Goal: Transaction & Acquisition: Purchase product/service

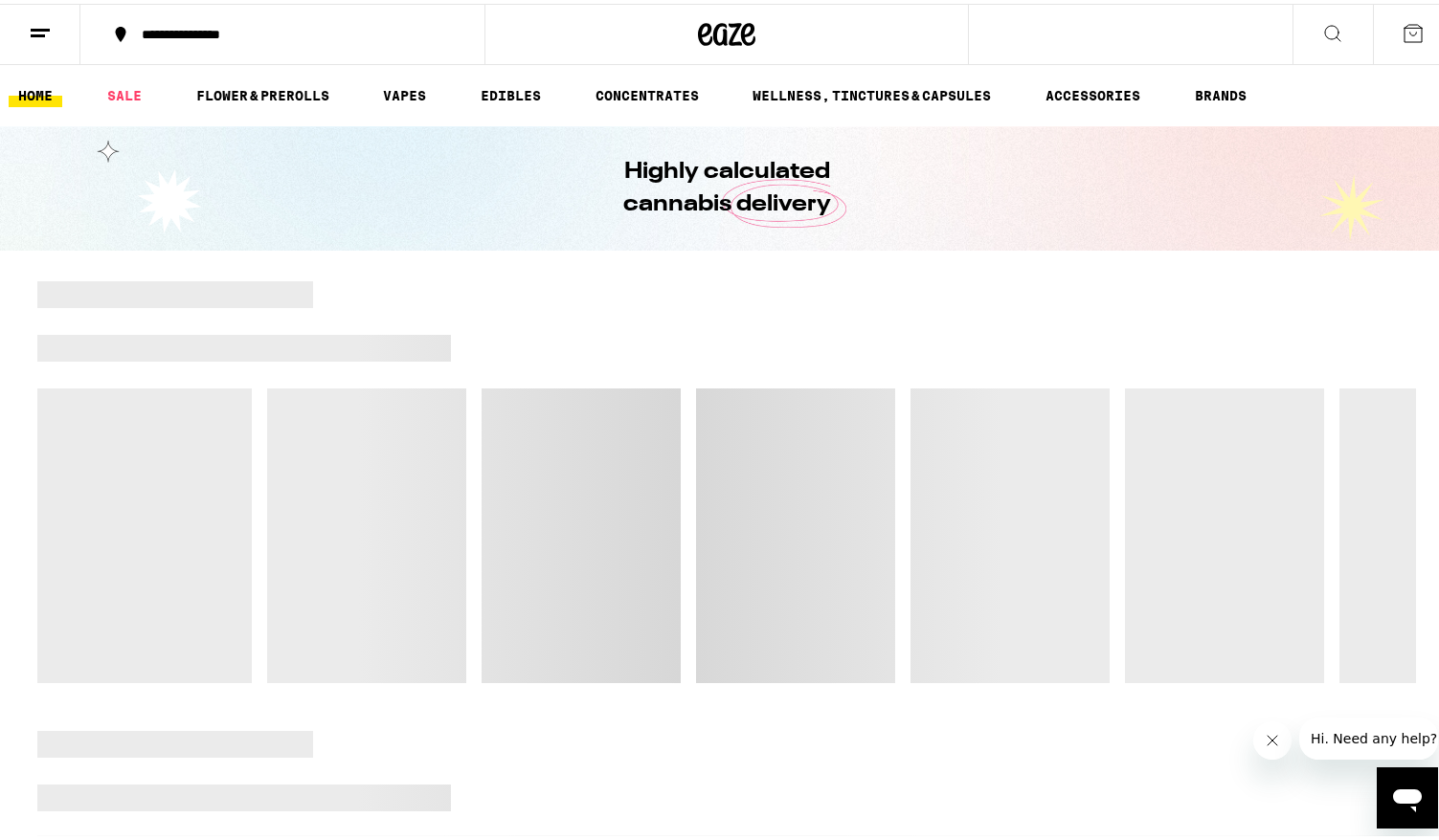
click at [1265, 740] on icon "Close message from company" at bounding box center [1272, 741] width 16 height 16
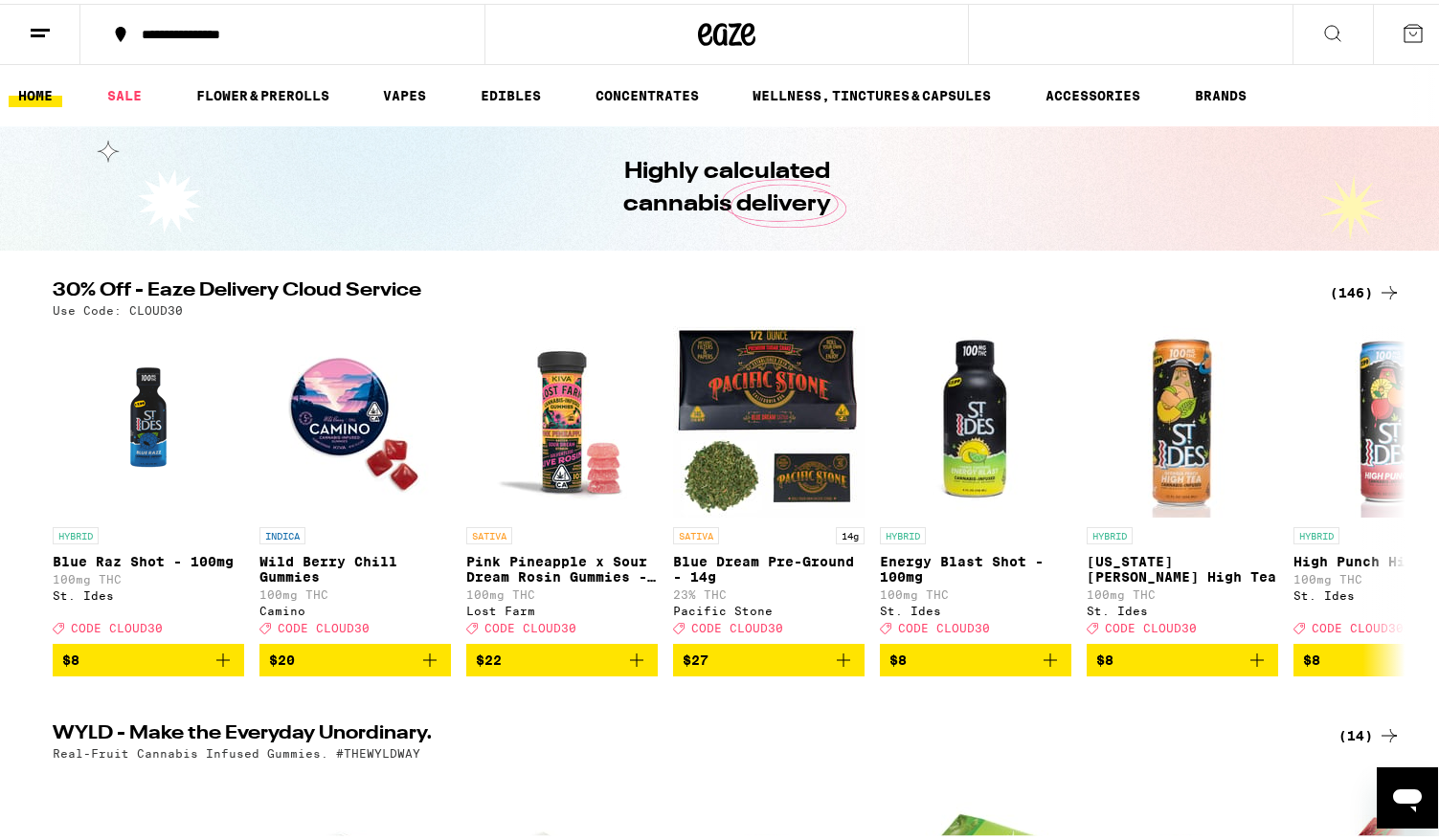
click at [1360, 292] on div "(146)" at bounding box center [1365, 288] width 71 height 23
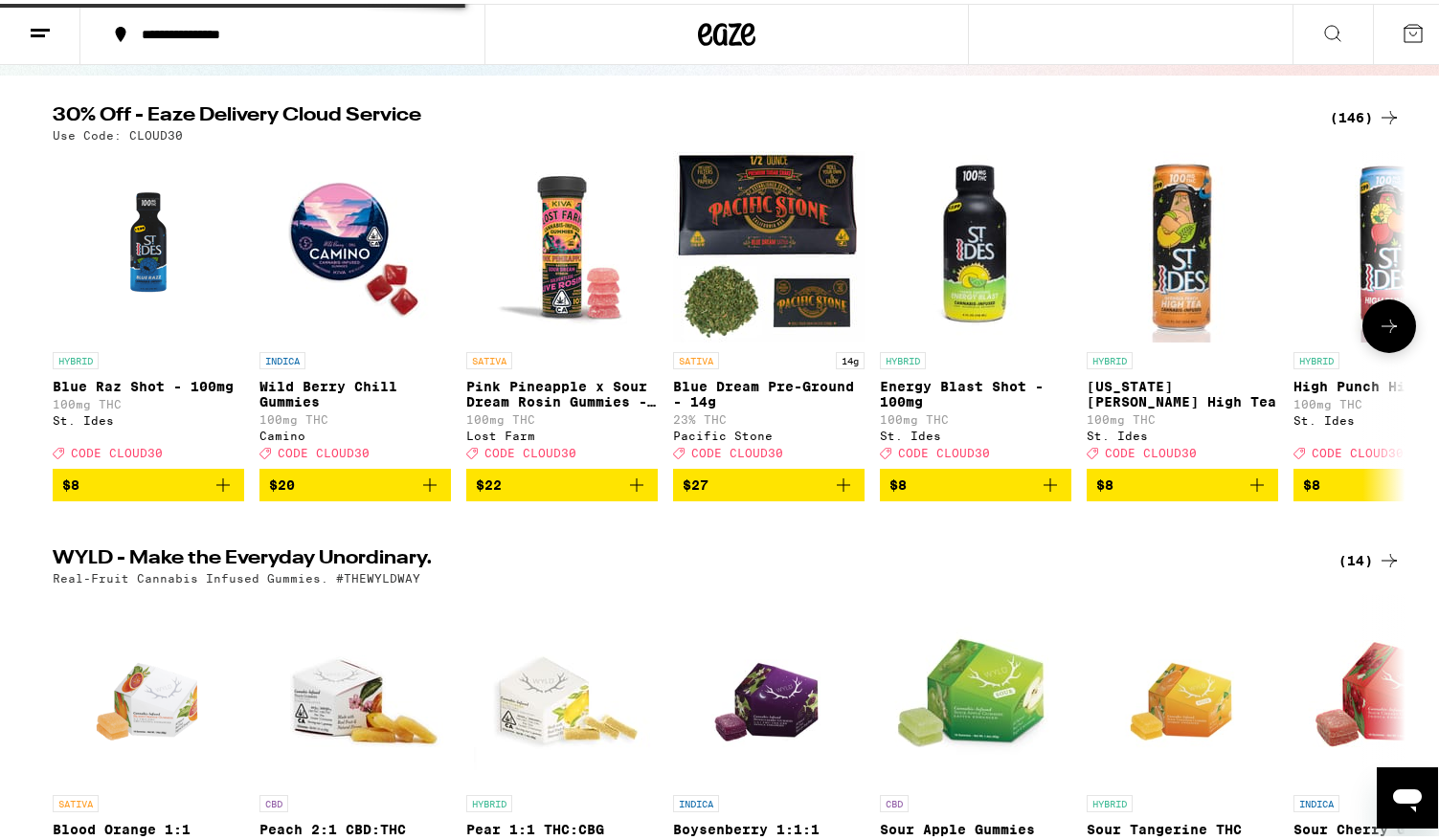
scroll to position [369, 0]
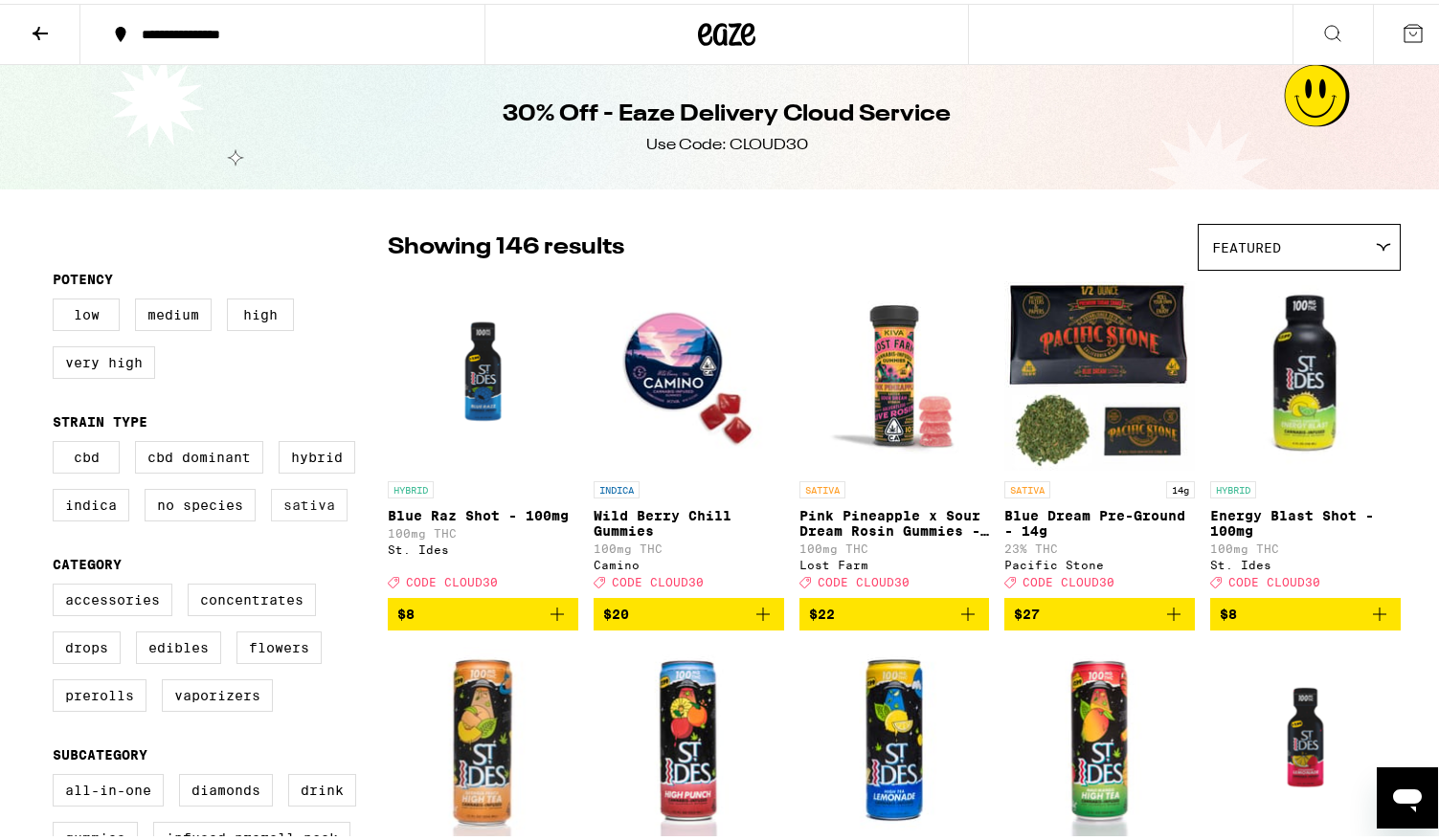
click at [305, 517] on label "Sativa" at bounding box center [310, 501] width 77 height 32
click at [57, 441] on input "Sativa" at bounding box center [56, 440] width 1 height 1
checkbox input "true"
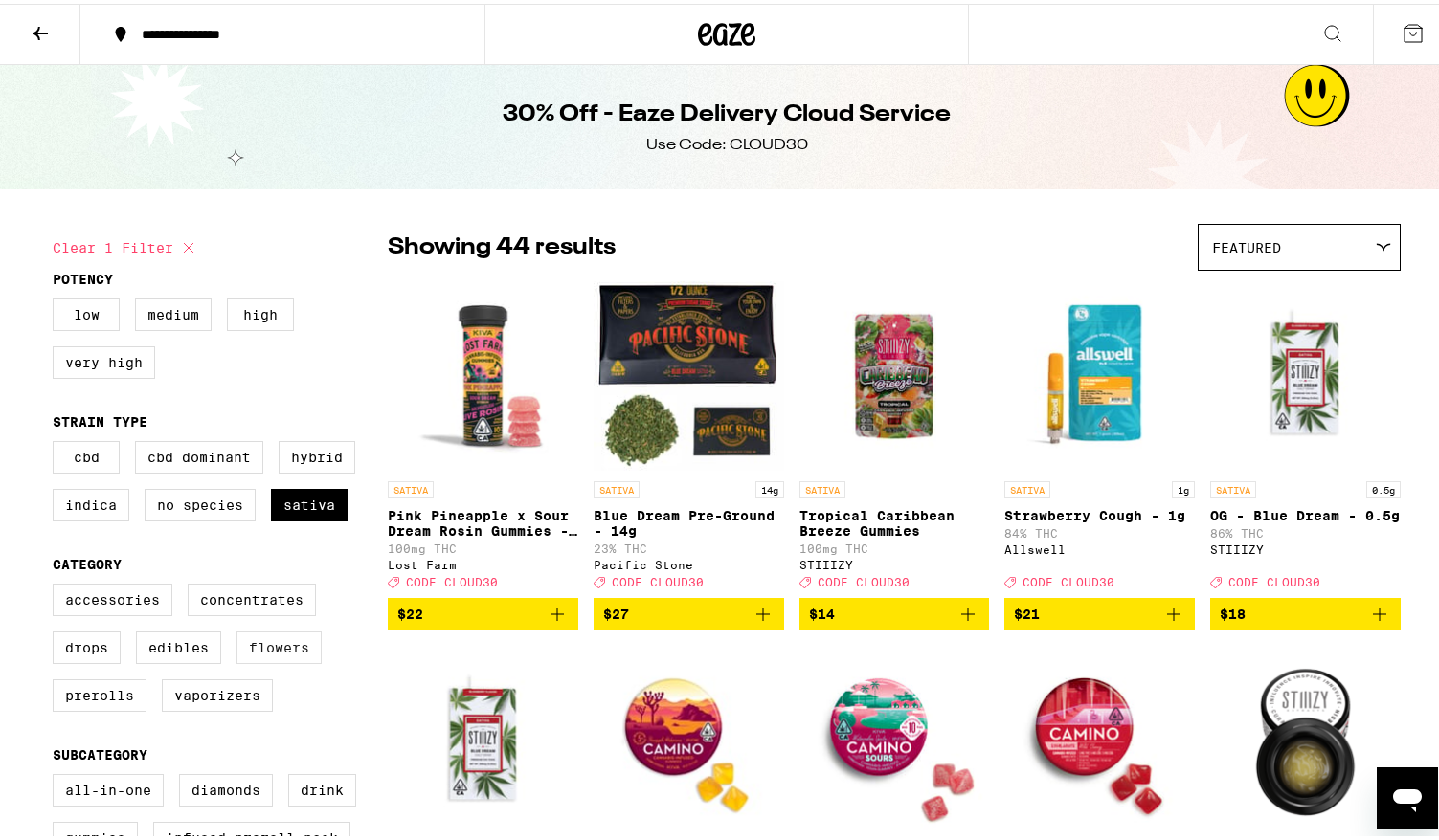
click at [312, 660] on label "Flowers" at bounding box center [279, 644] width 86 height 32
click at [57, 584] on input "Flowers" at bounding box center [56, 583] width 1 height 1
checkbox input "true"
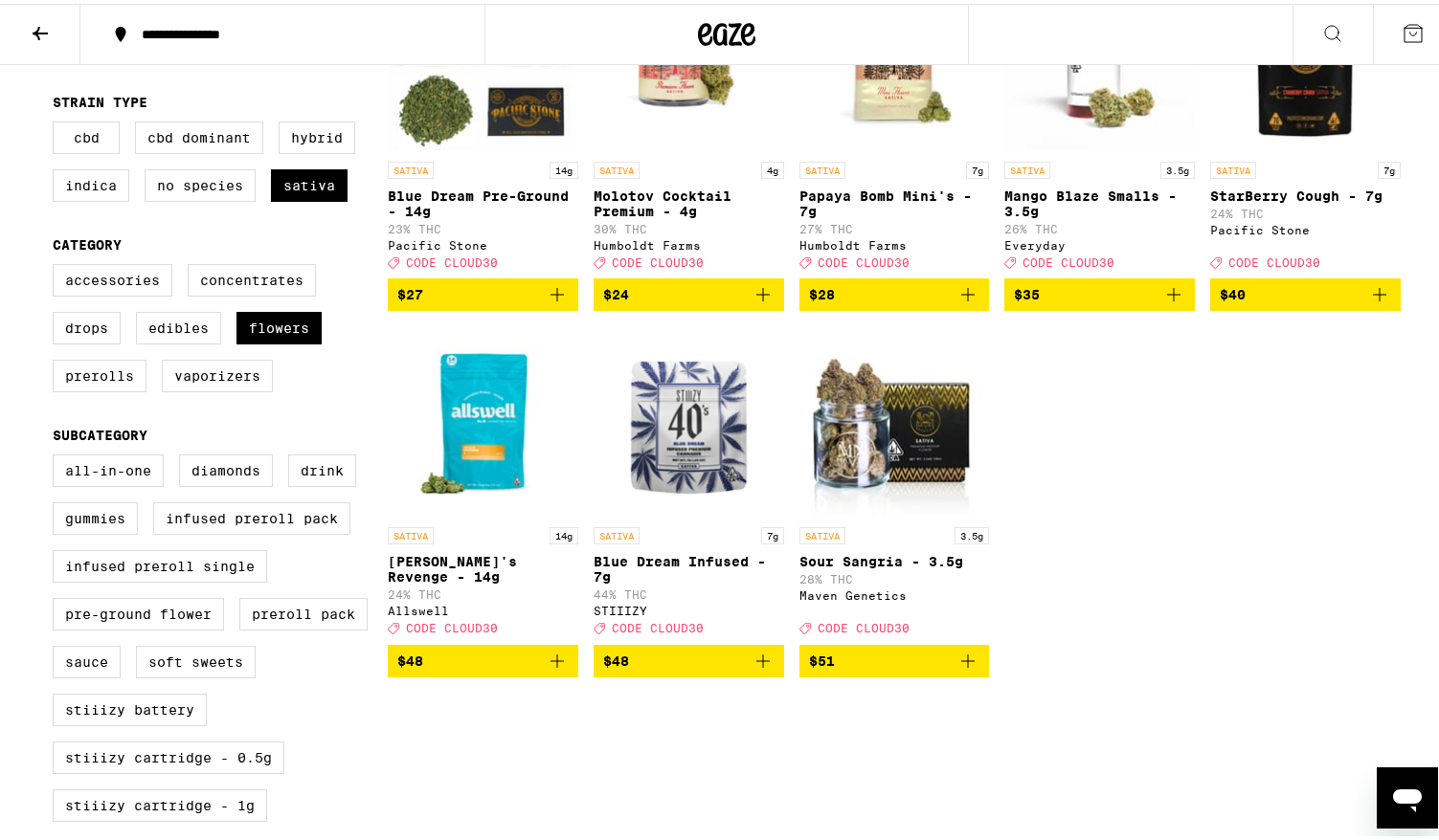
scroll to position [319, 0]
click at [503, 669] on span "$48" at bounding box center [483, 656] width 171 height 23
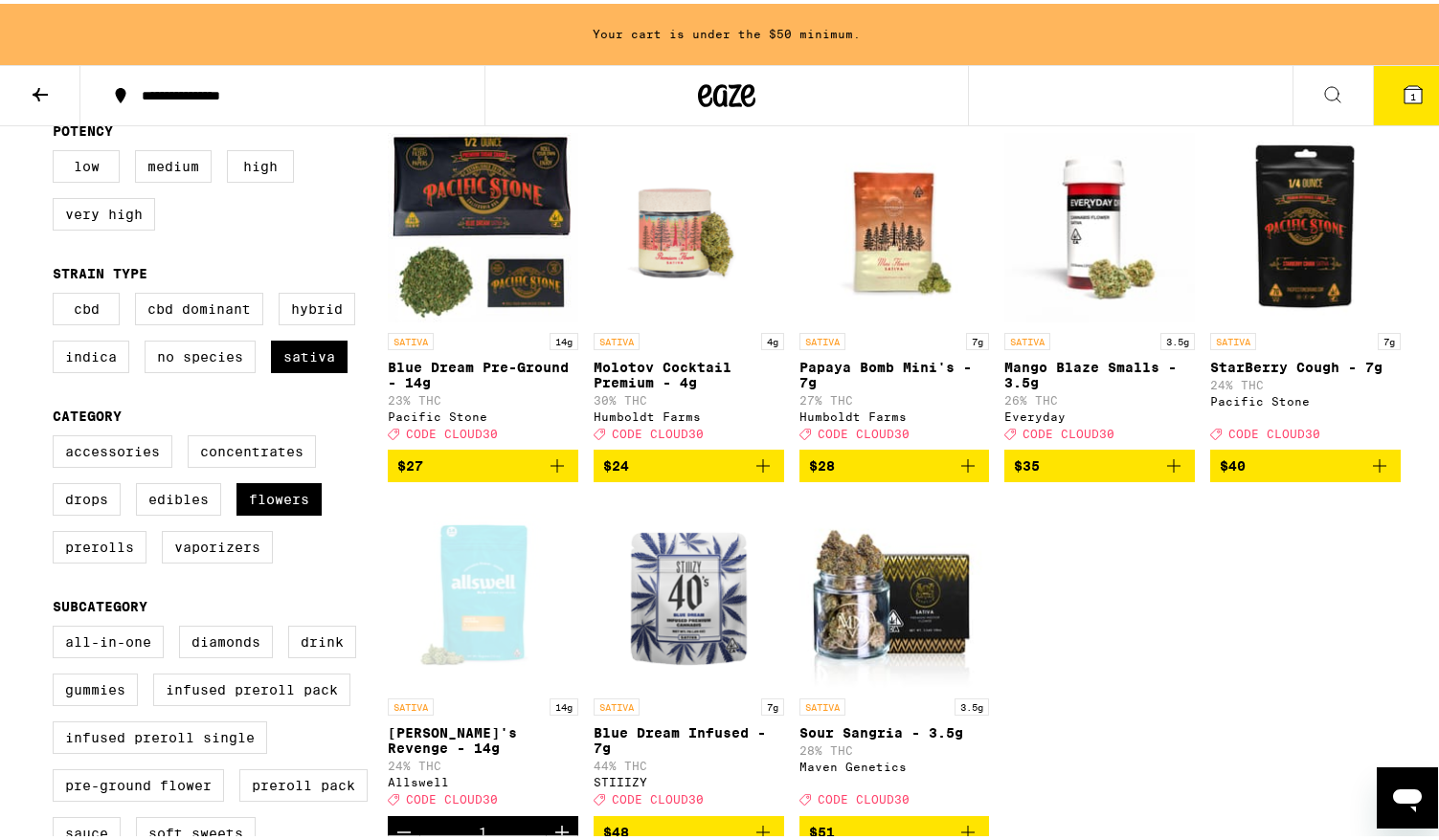
scroll to position [107, 0]
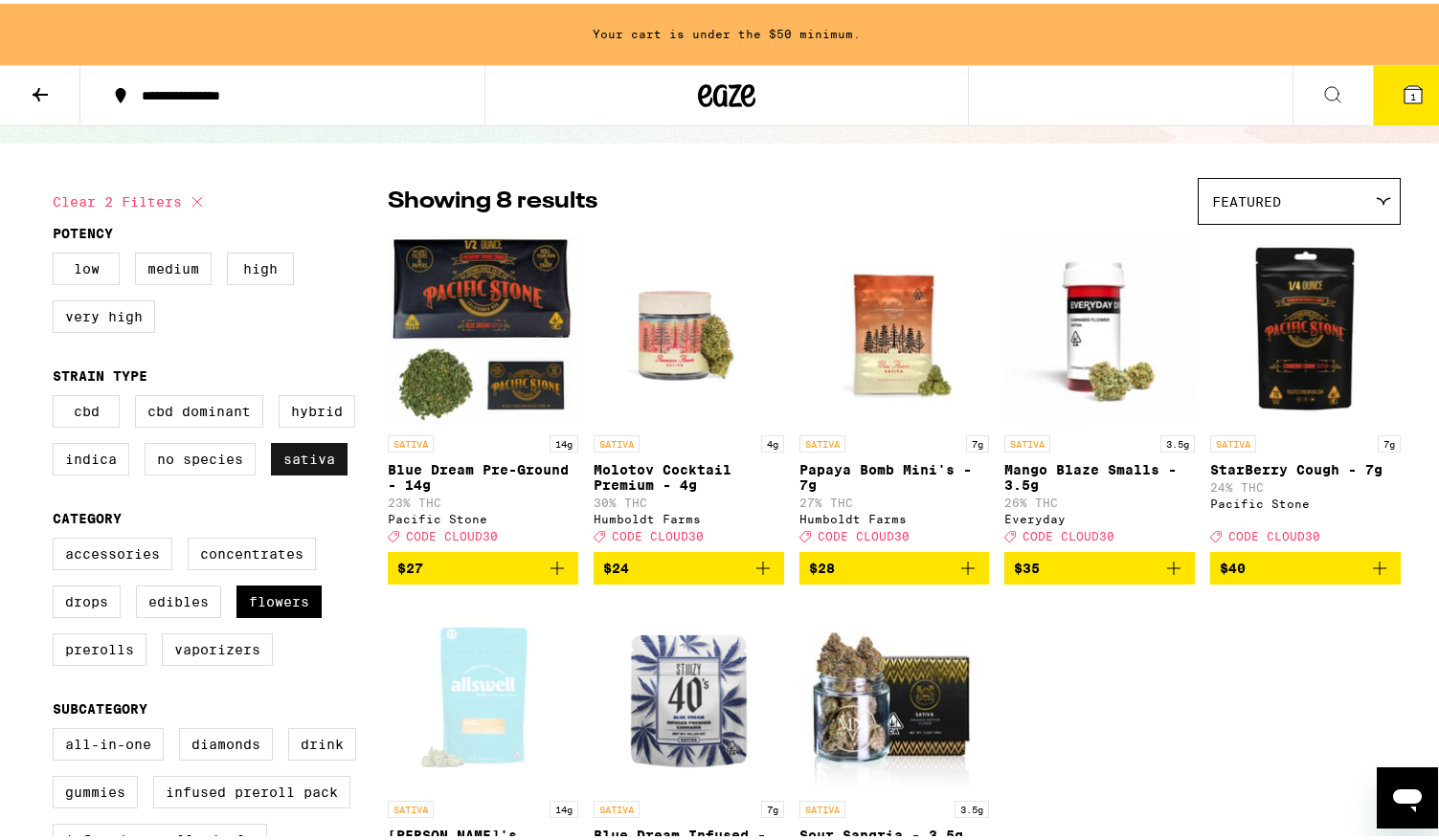
click at [290, 472] on label "Sativa" at bounding box center [310, 455] width 77 height 32
click at [57, 395] on input "Sativa" at bounding box center [56, 394] width 1 height 1
checkbox input "false"
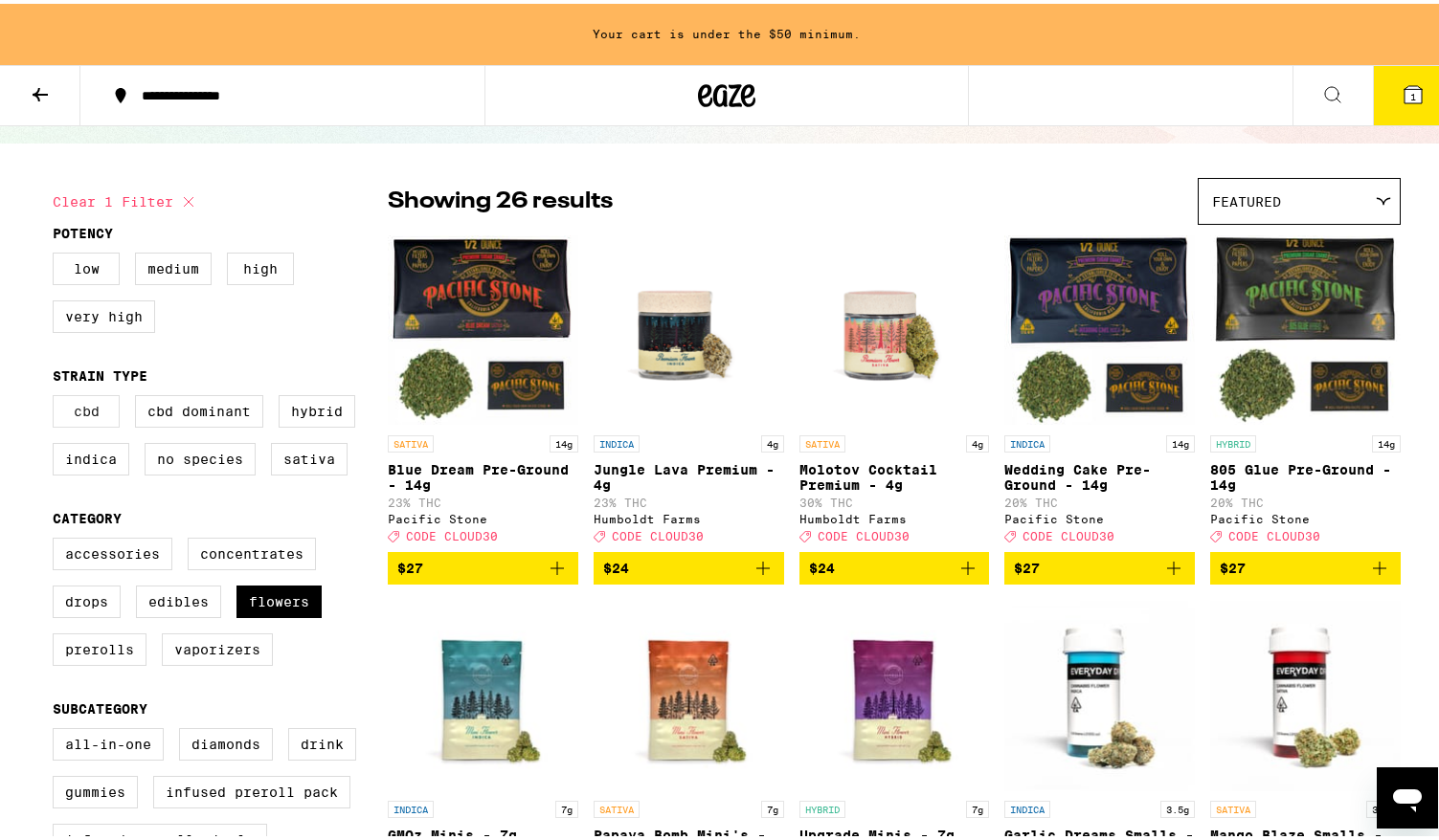
click at [86, 409] on label "CBD" at bounding box center [86, 407] width 67 height 32
click at [57, 395] on input "CBD" at bounding box center [56, 394] width 1 height 1
checkbox input "true"
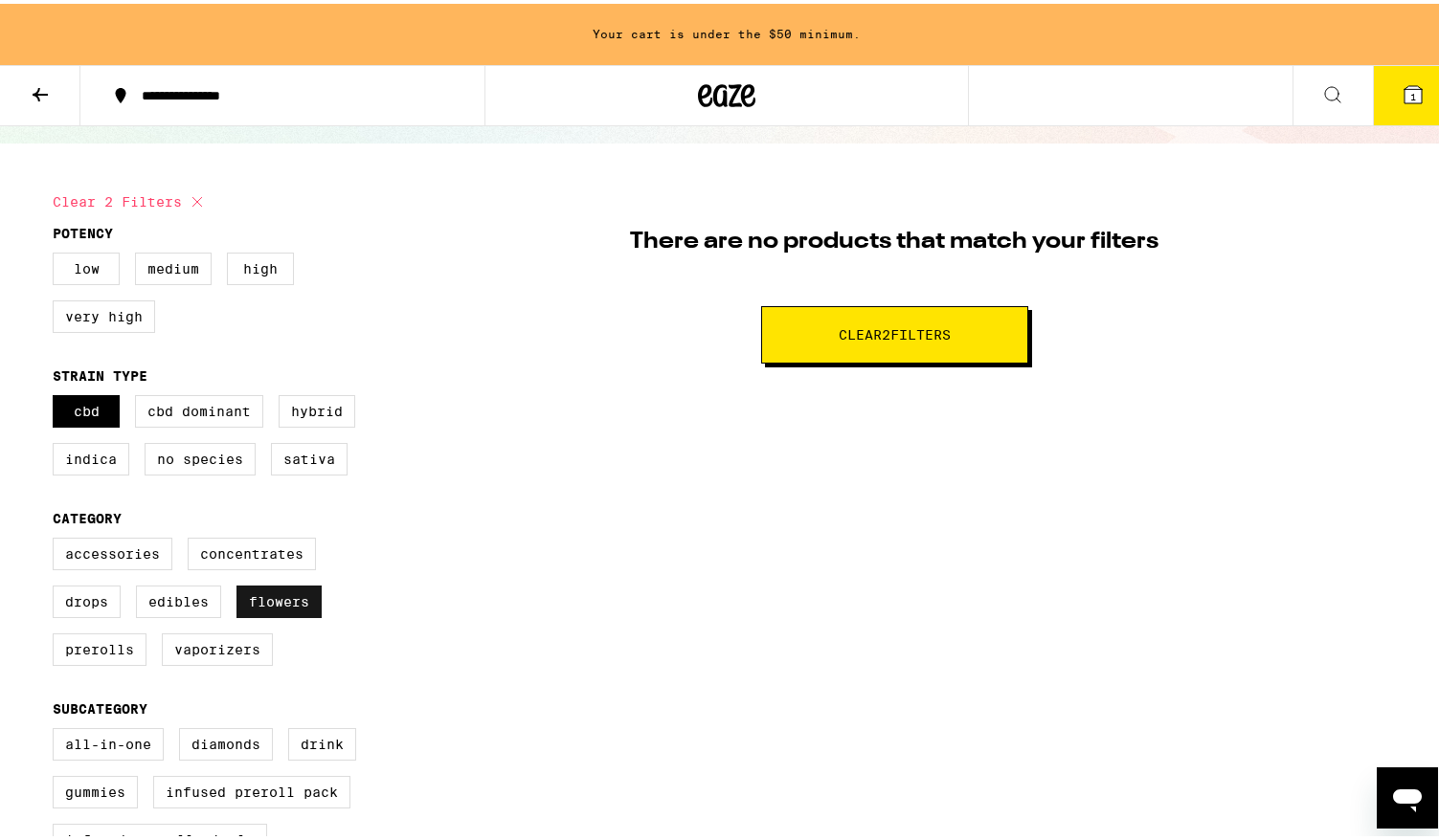
click at [277, 613] on label "Flowers" at bounding box center [279, 597] width 86 height 32
click at [57, 537] on input "Flowers" at bounding box center [56, 536] width 1 height 1
checkbox input "false"
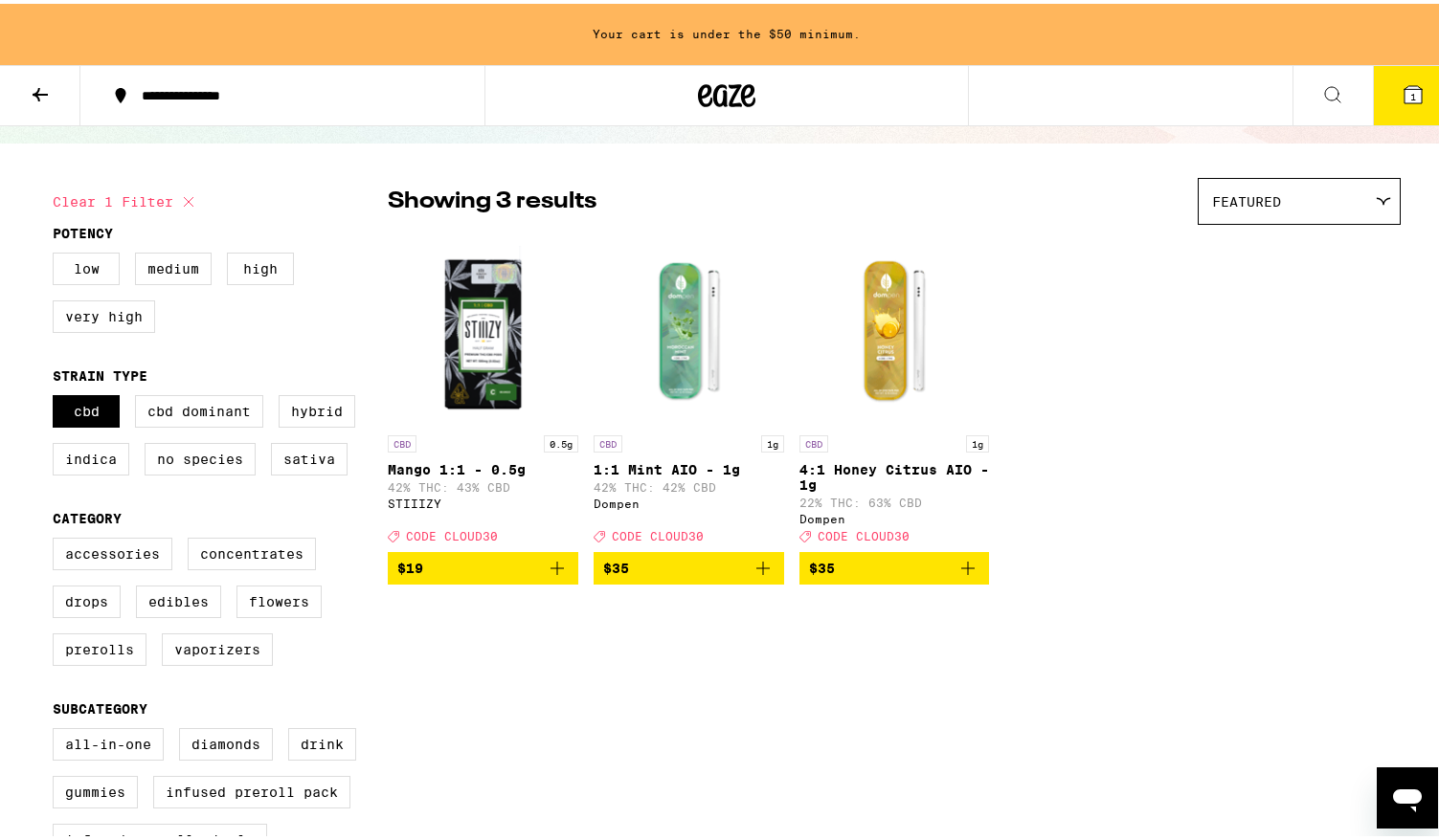
click at [45, 104] on button at bounding box center [40, 91] width 81 height 60
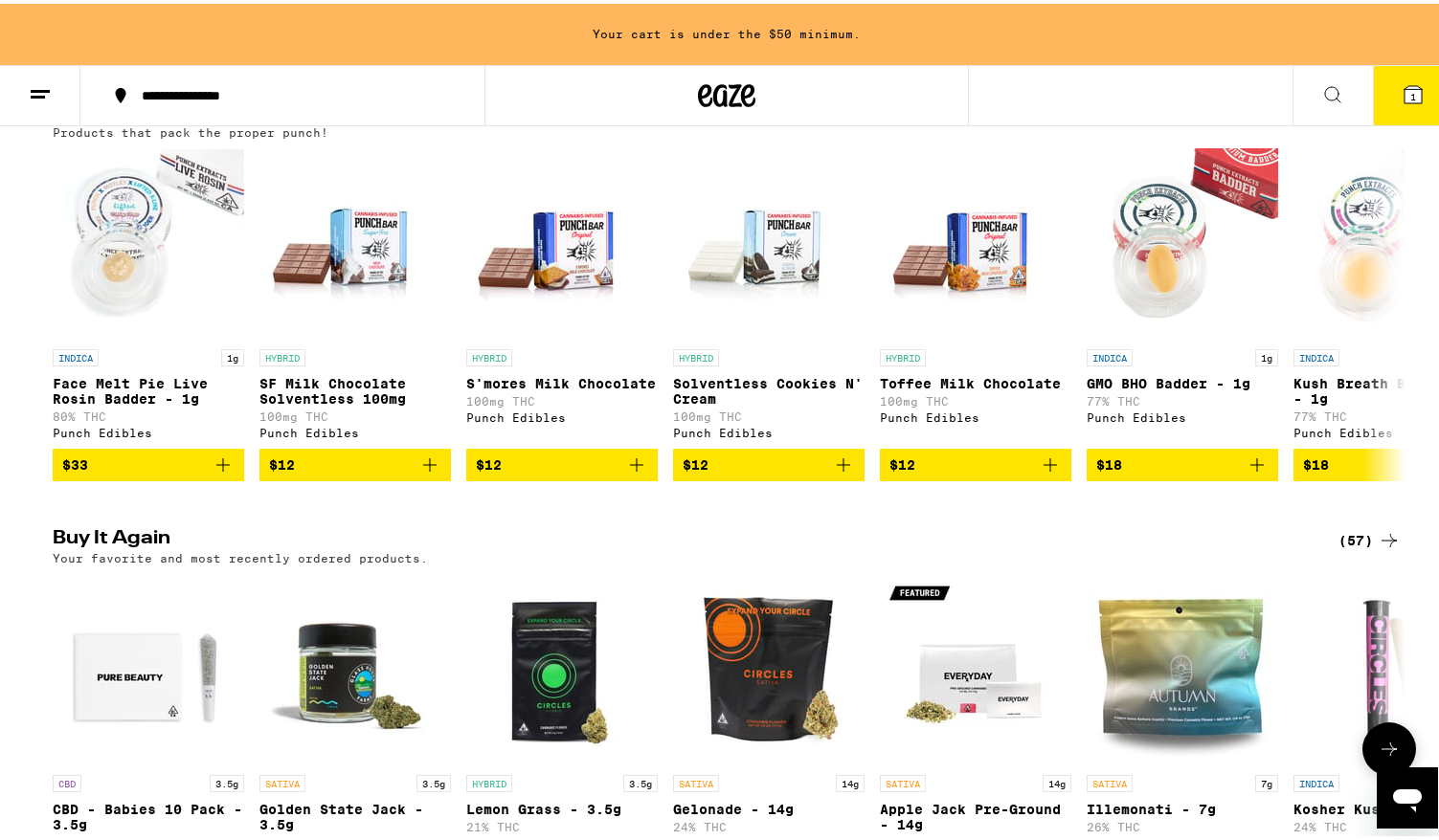
scroll to position [1269, 0]
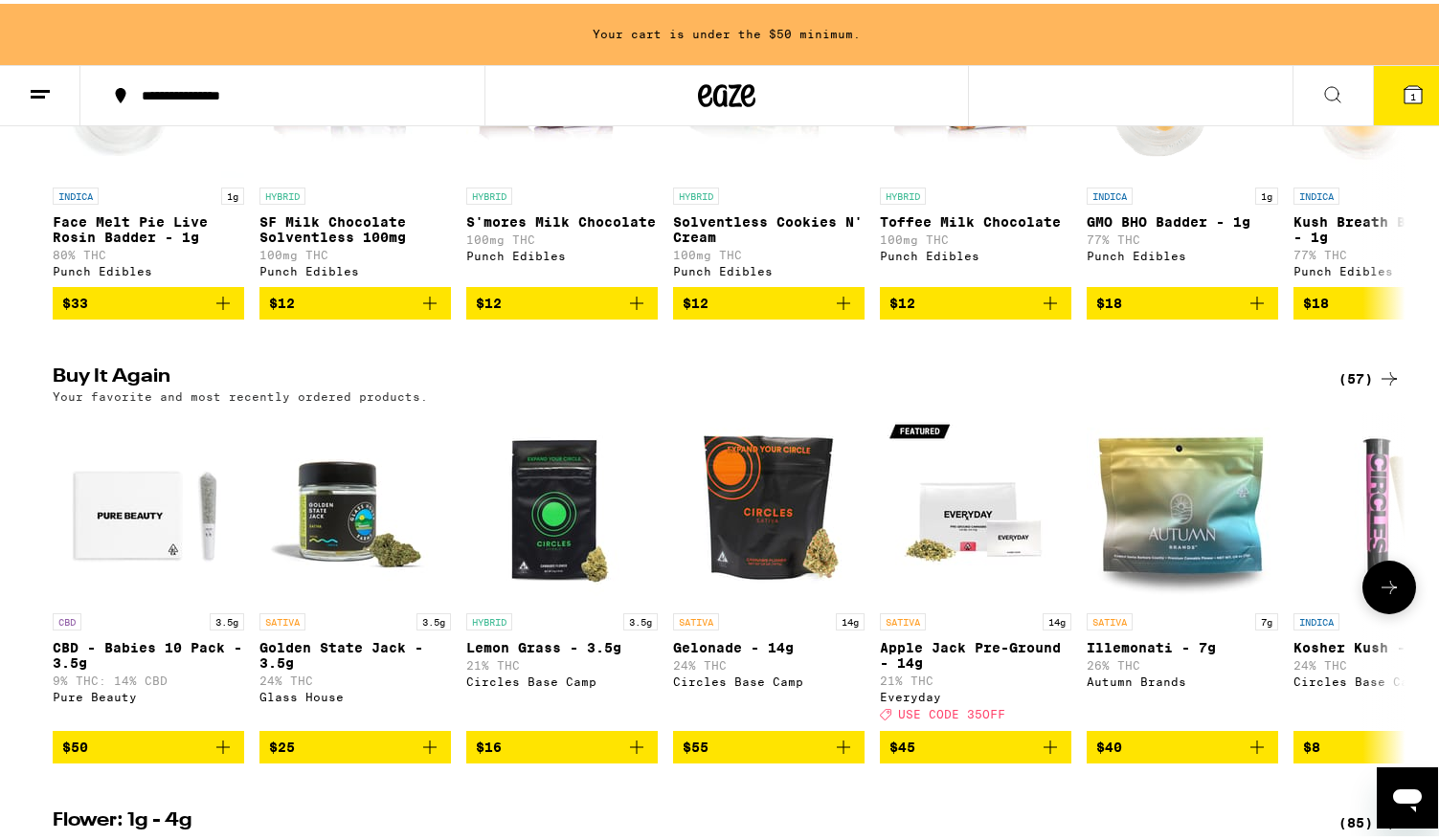
click at [198, 755] on span "$50" at bounding box center [147, 743] width 172 height 23
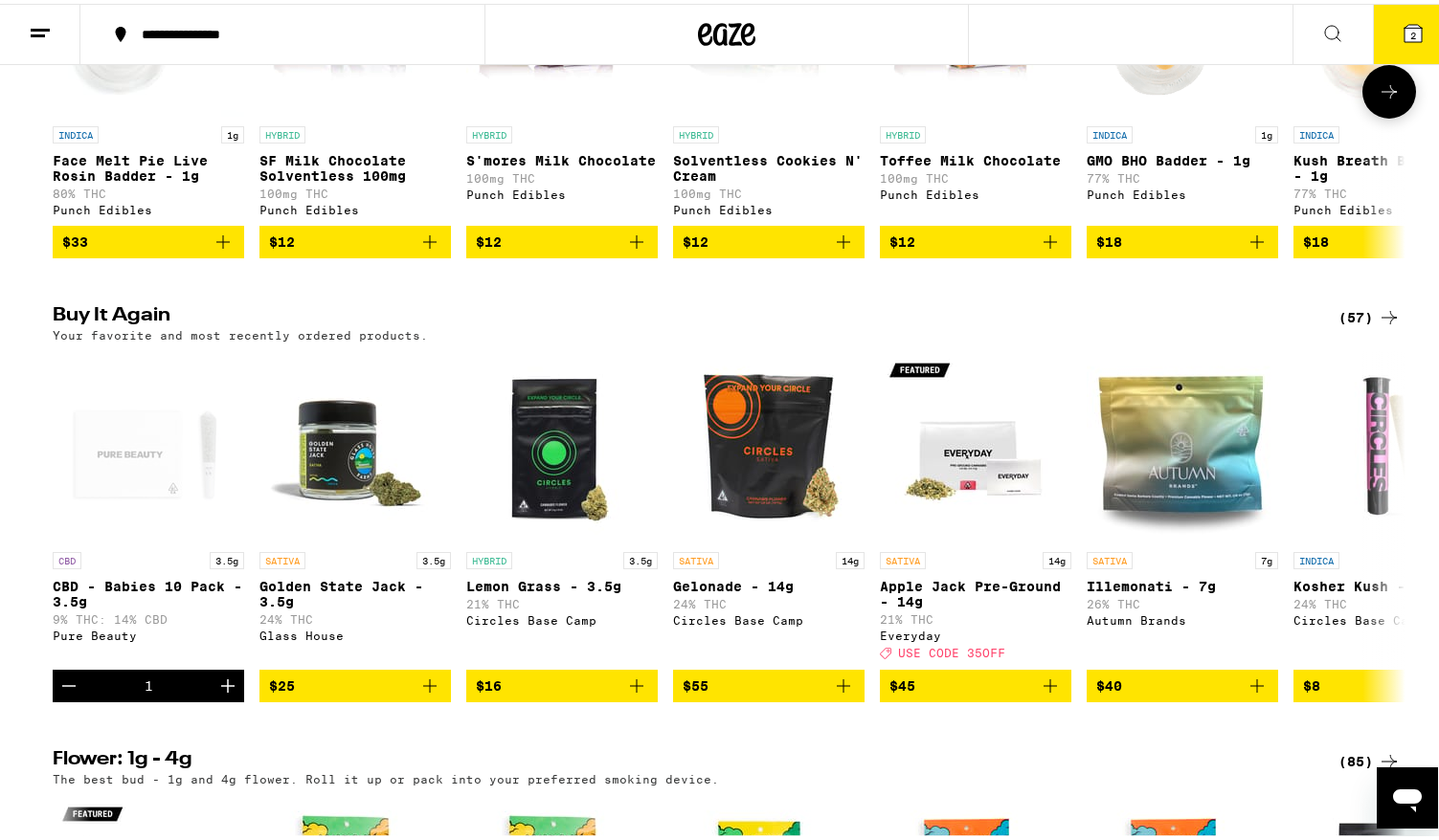
scroll to position [1208, 0]
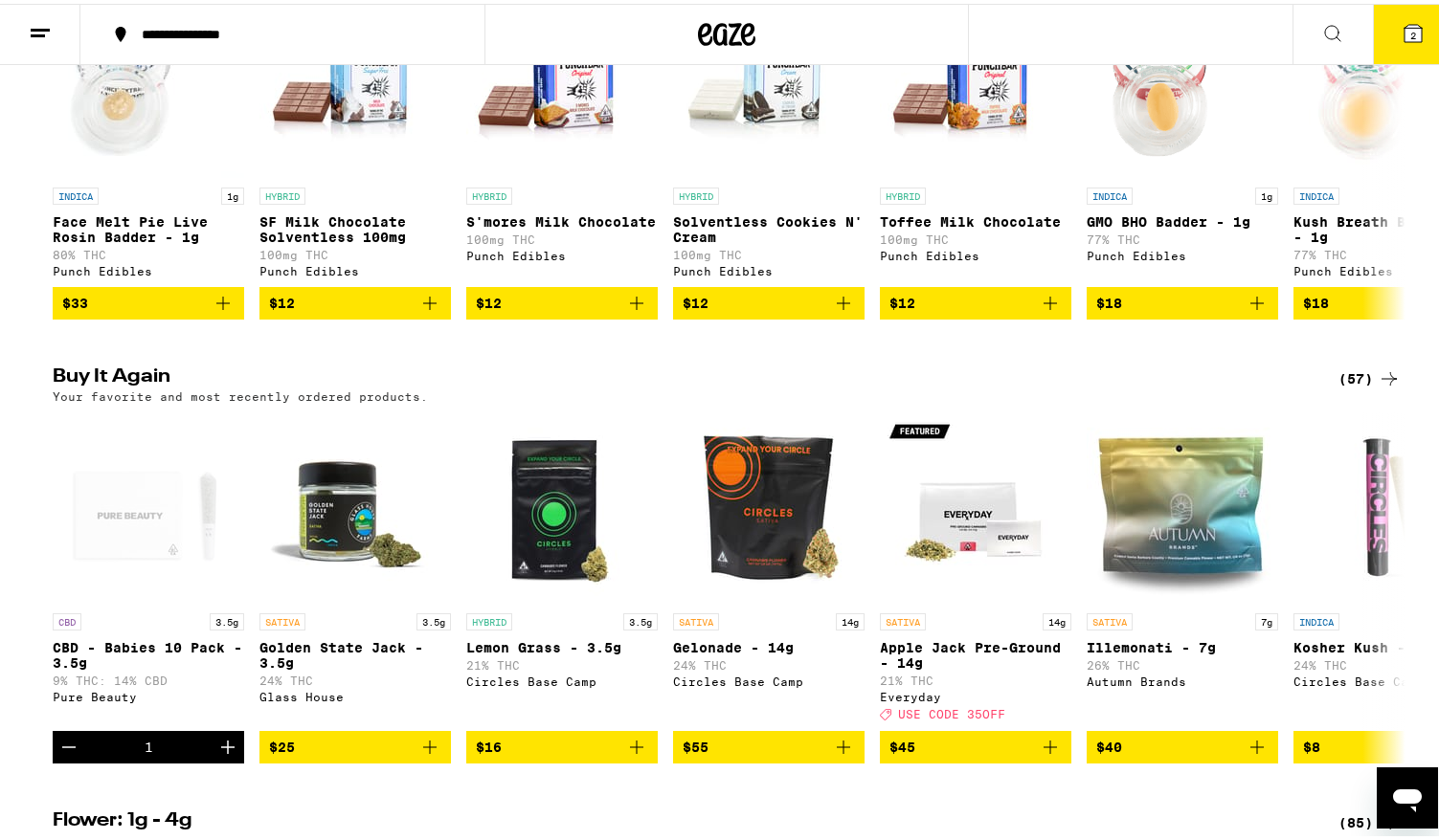
click at [1410, 16] on button "2" at bounding box center [1412, 30] width 81 height 59
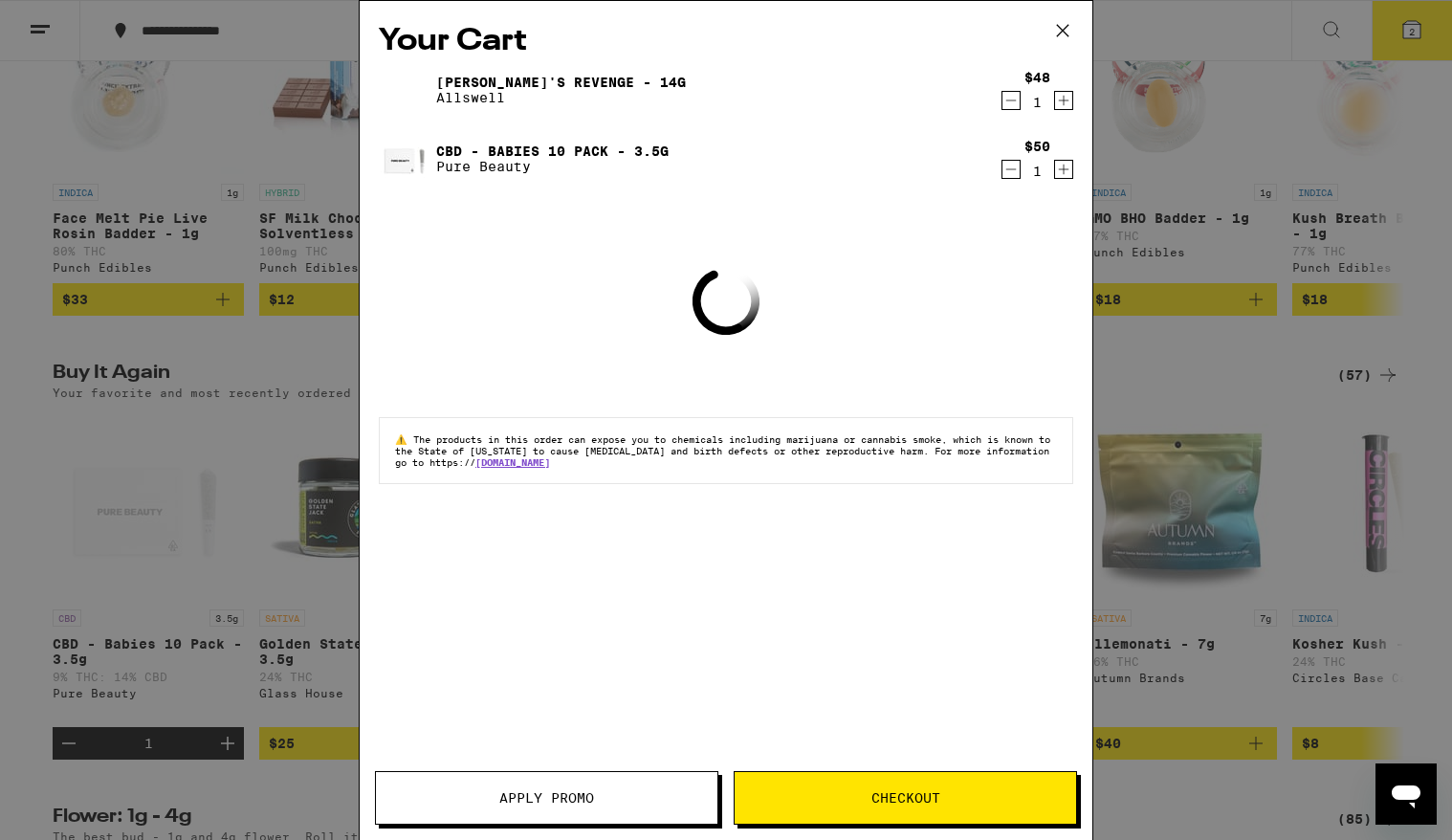
click at [629, 785] on button "Apply Promo" at bounding box center [547, 798] width 344 height 54
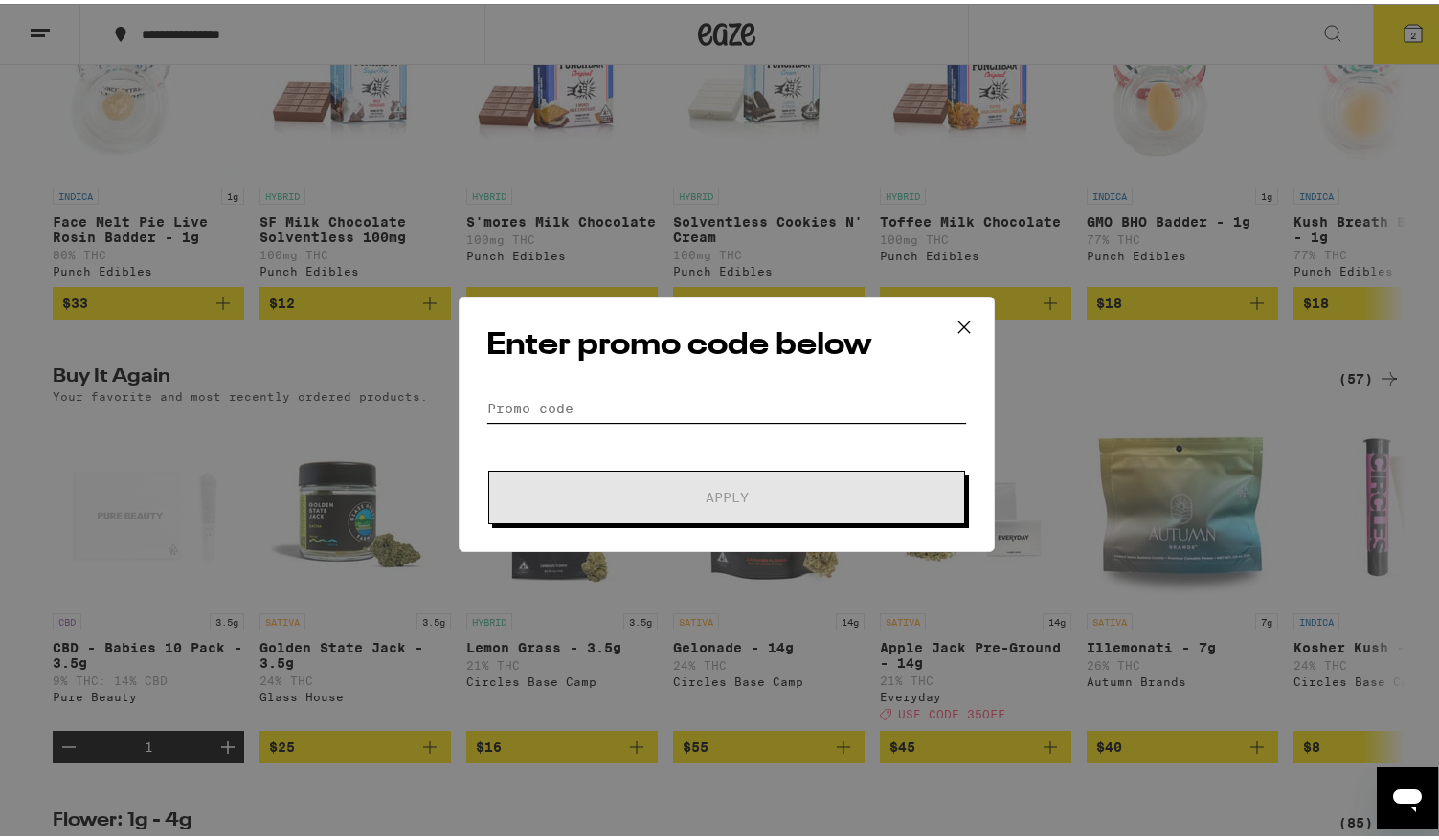
click at [669, 407] on input "Promo Code" at bounding box center [726, 404] width 481 height 28
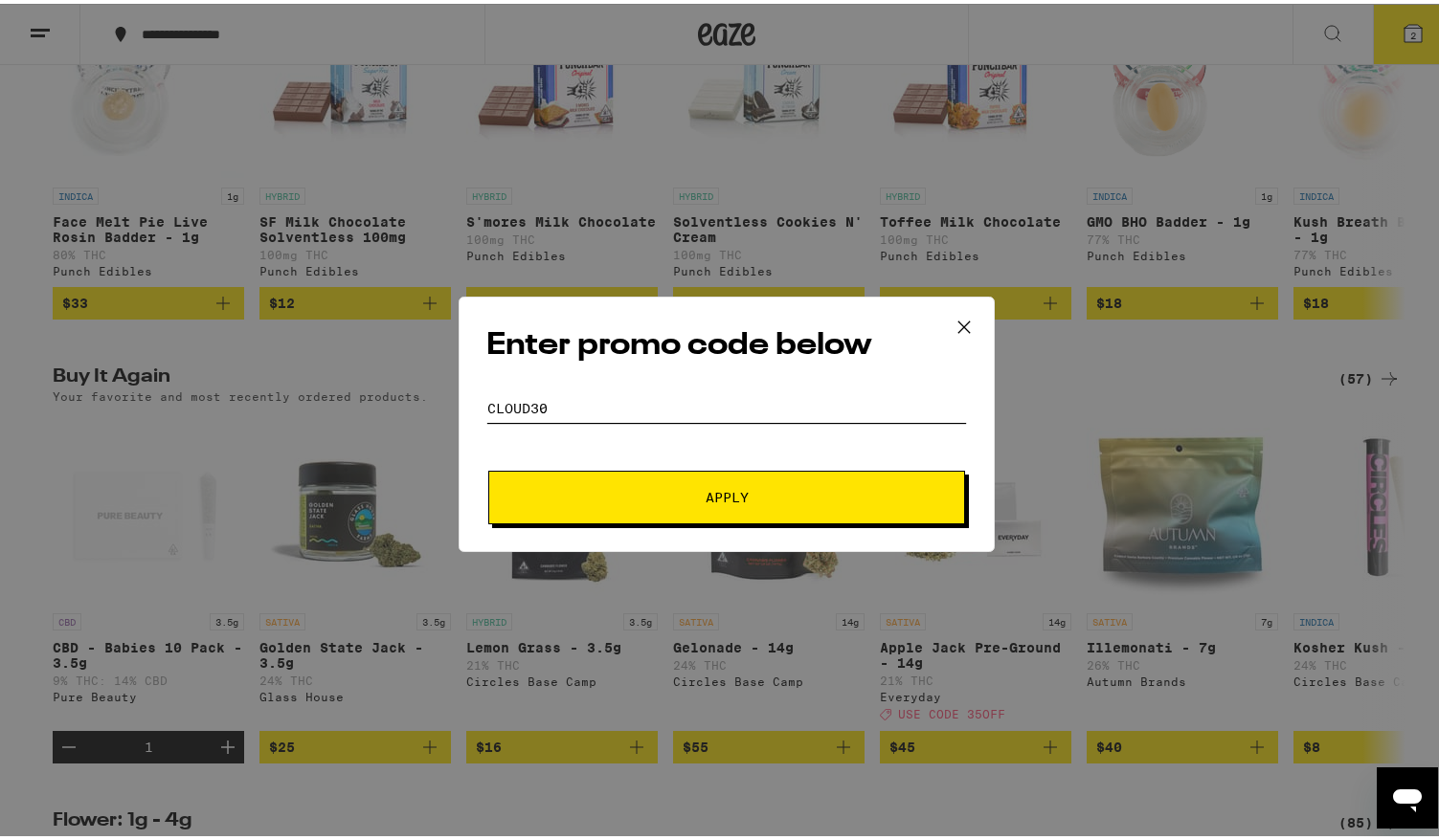
type input "cloud30"
click at [754, 483] on button "Apply" at bounding box center [726, 493] width 477 height 54
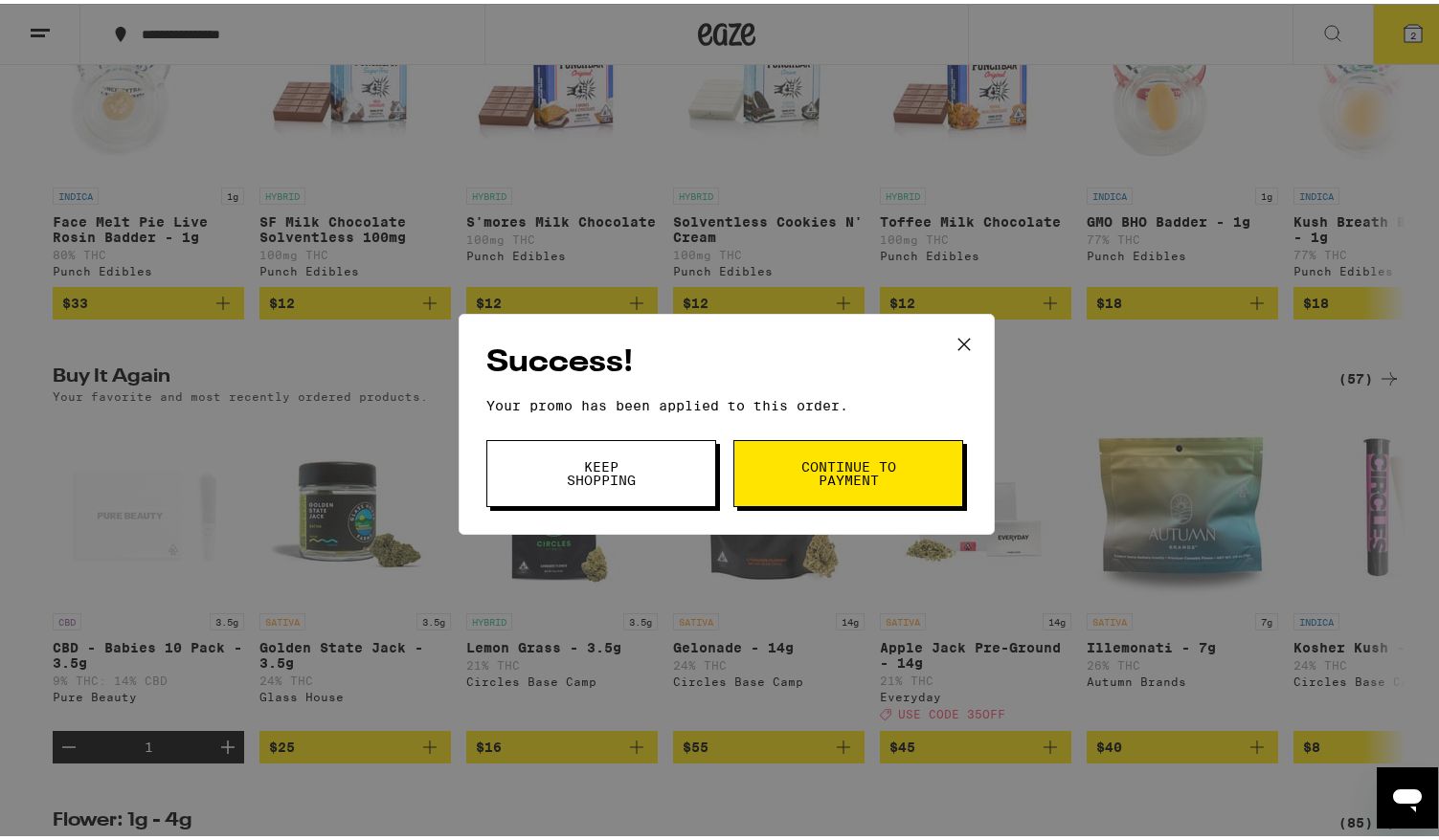
click at [932, 471] on button "Continue to payment" at bounding box center [848, 470] width 230 height 67
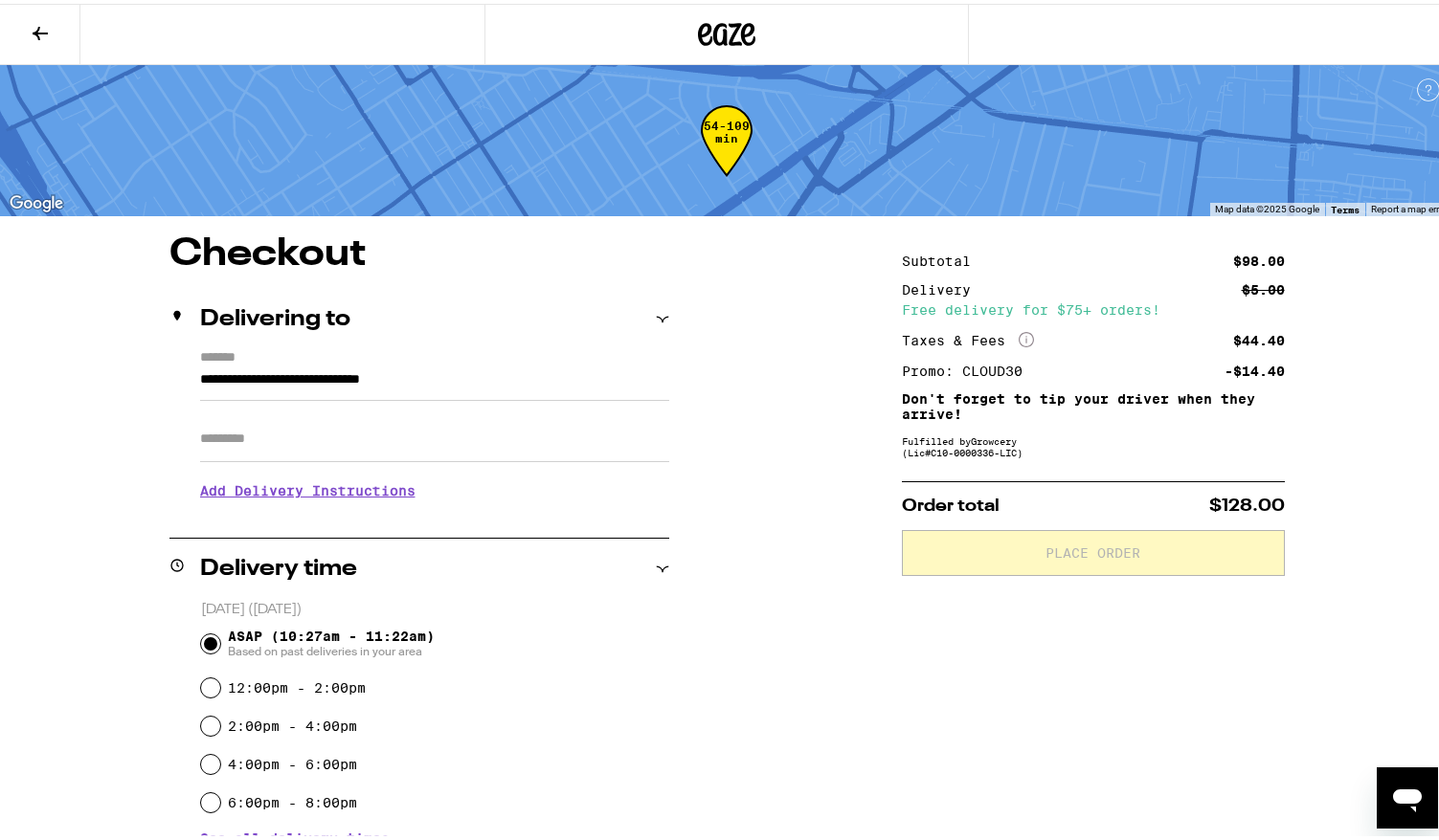
click at [307, 632] on span "ASAP (10:27am - 11:22am) Based on past deliveries in your area" at bounding box center [331, 640] width 206 height 30
click at [220, 632] on input "ASAP (10:27am - 11:22am) Based on past deliveries in your area" at bounding box center [209, 640] width 19 height 19
click at [911, 657] on div "Subtotal $98.00 Delivery $5.00 Free delivery for $75+ orders! Taxes & Fees More…" at bounding box center [1092, 757] width 382 height 1051
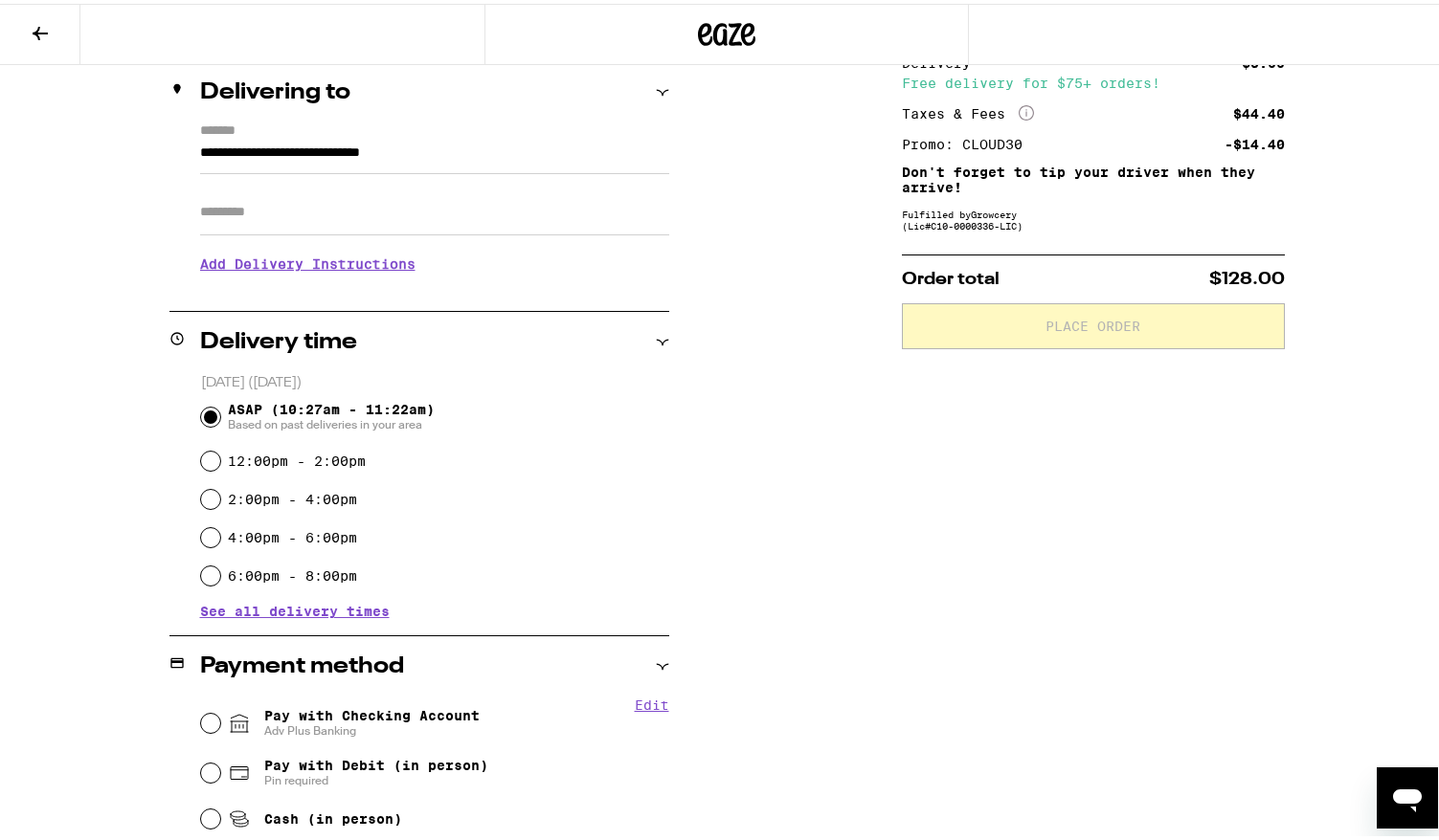
scroll to position [443, 0]
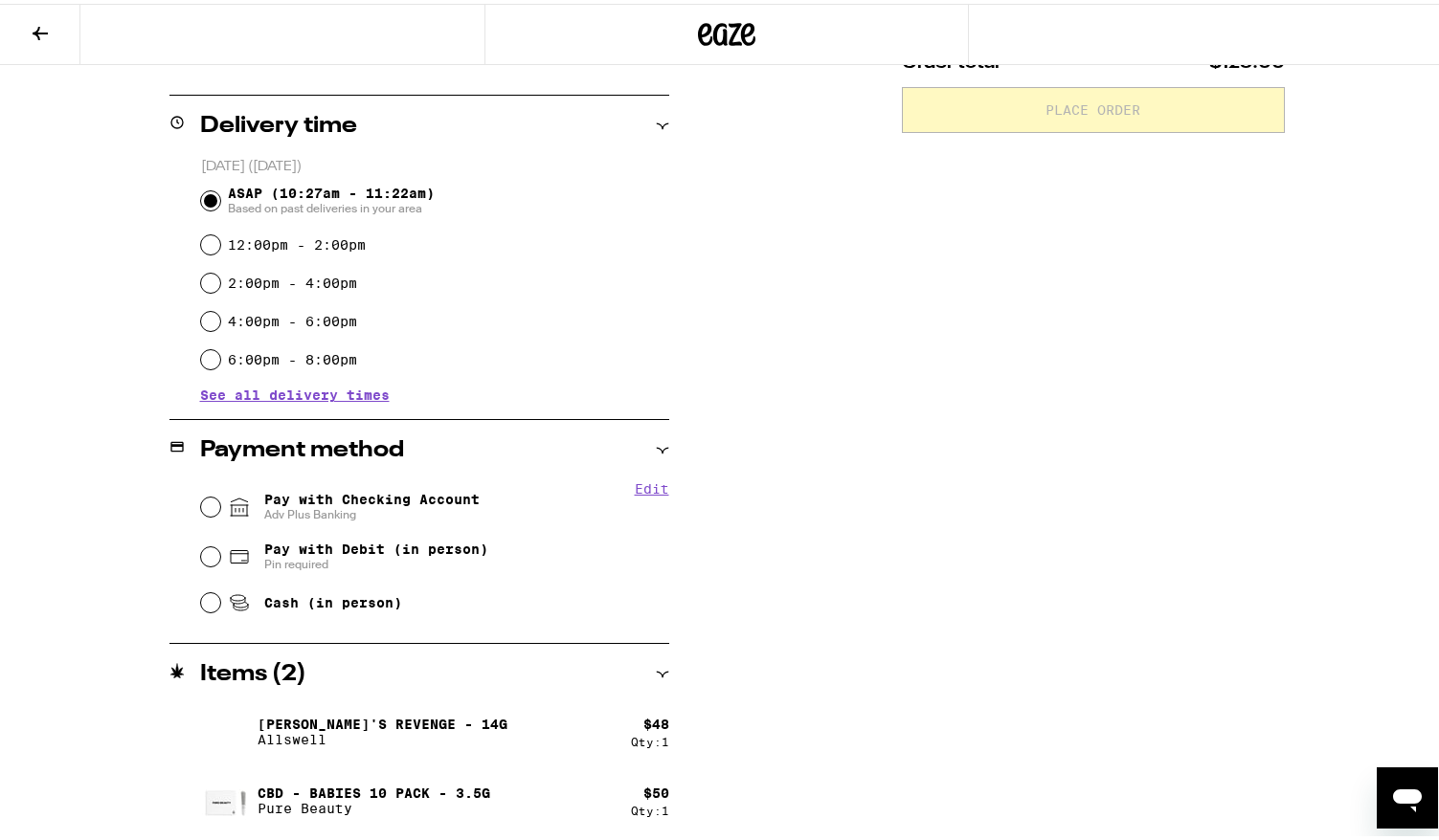
click at [338, 489] on span "Pay with Checking Account Adv Plus Banking" at bounding box center [372, 503] width 215 height 30
click at [220, 493] on input "Pay with Checking Account Adv Plus Banking" at bounding box center [209, 502] width 19 height 19
radio input "true"
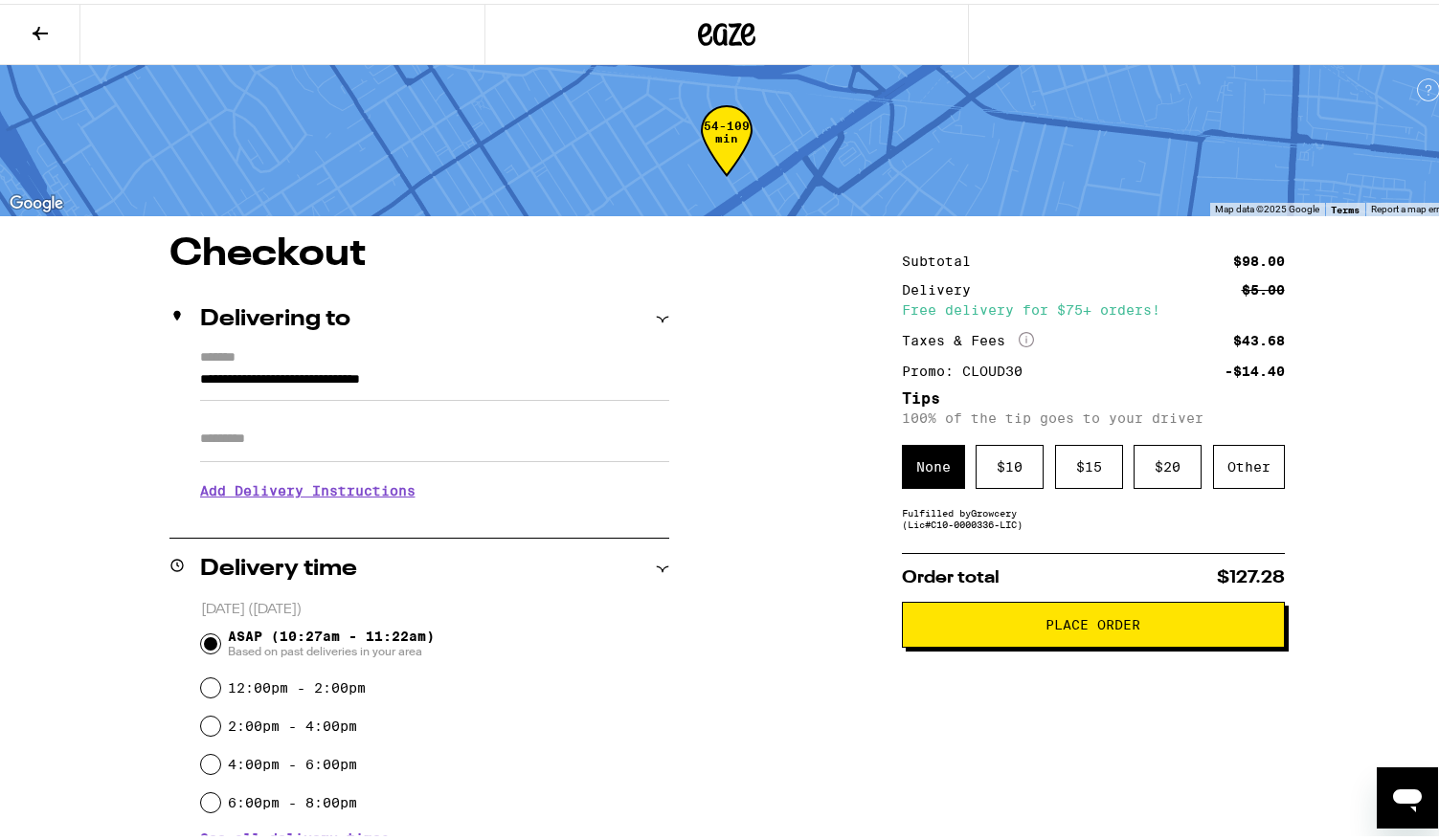
scroll to position [505, 0]
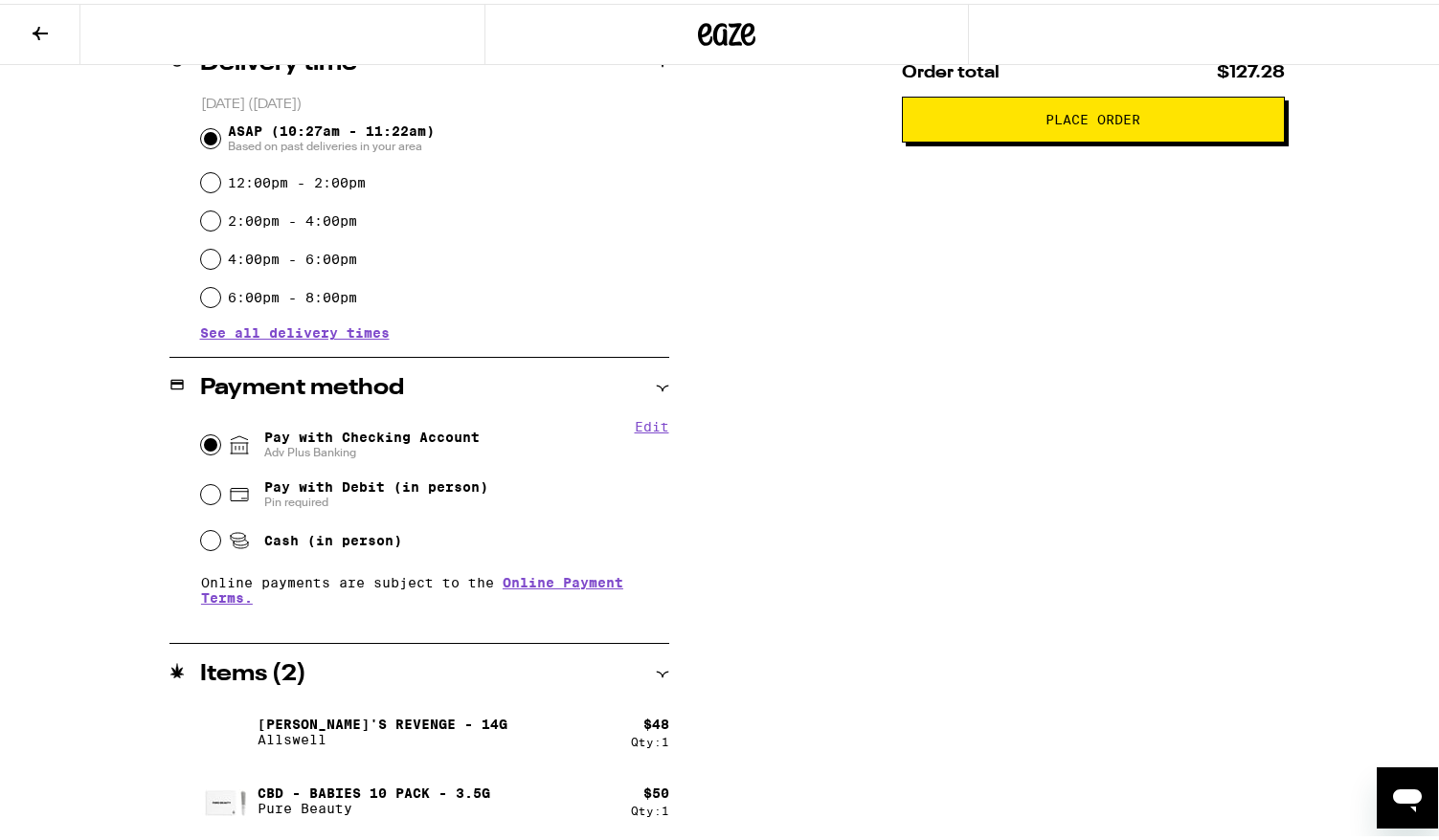
click at [34, 32] on icon at bounding box center [39, 29] width 23 height 23
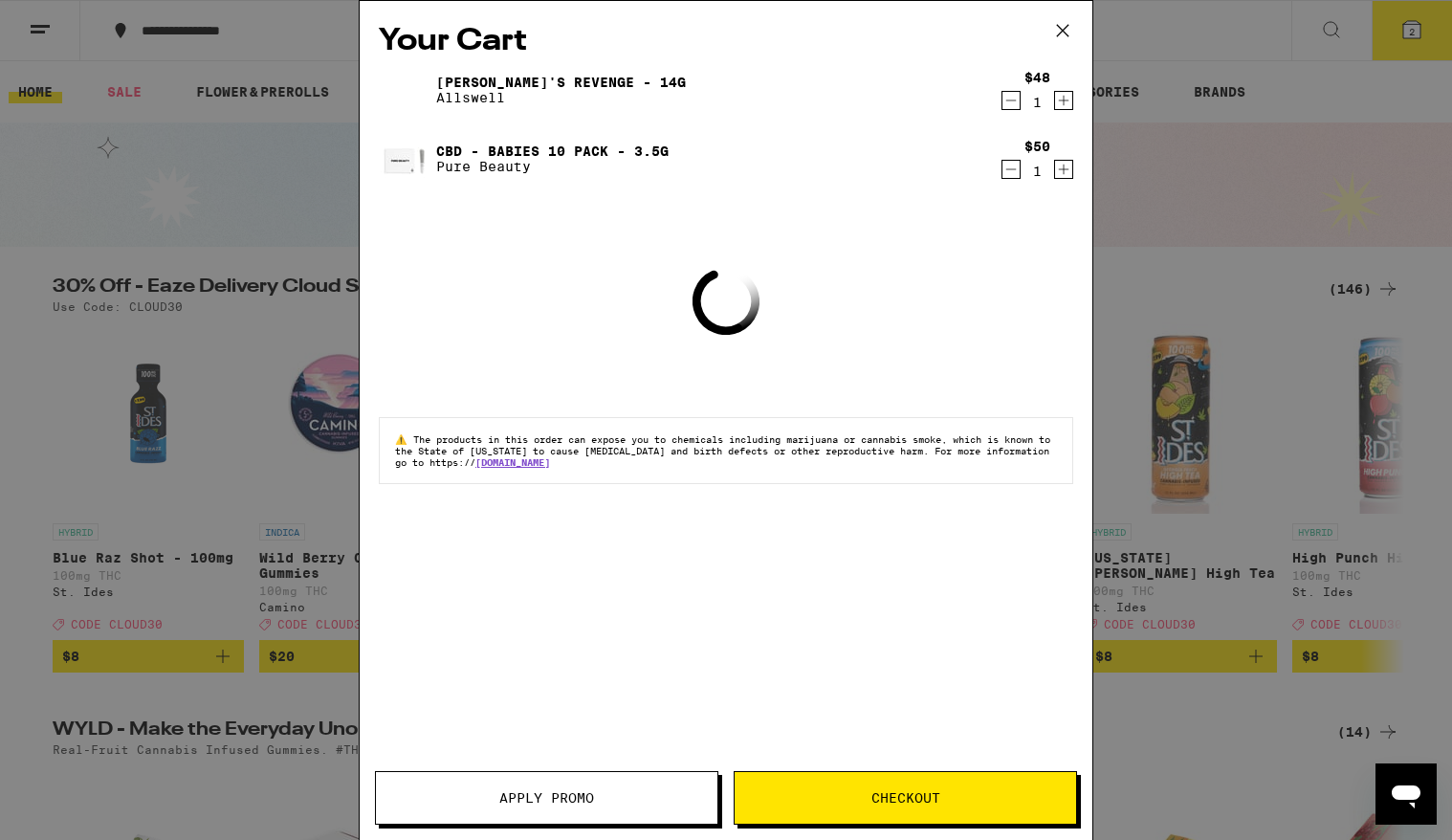
click at [226, 281] on div "Your Cart [PERSON_NAME]'s Revenge - 14g Allswell $48 1 CBD - Babies 10 Pack - 3…" at bounding box center [726, 420] width 1452 height 840
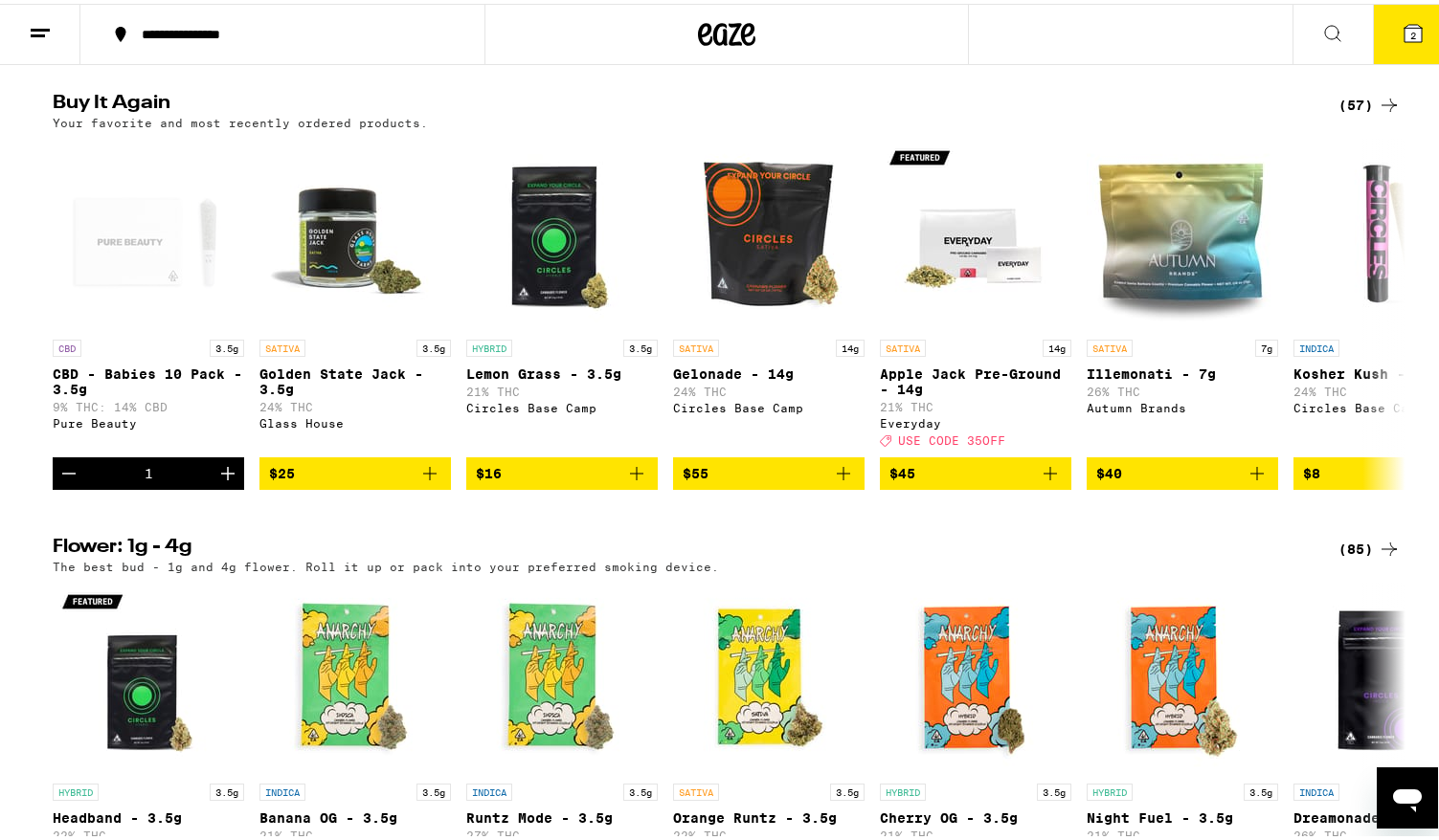
scroll to position [1481, 0]
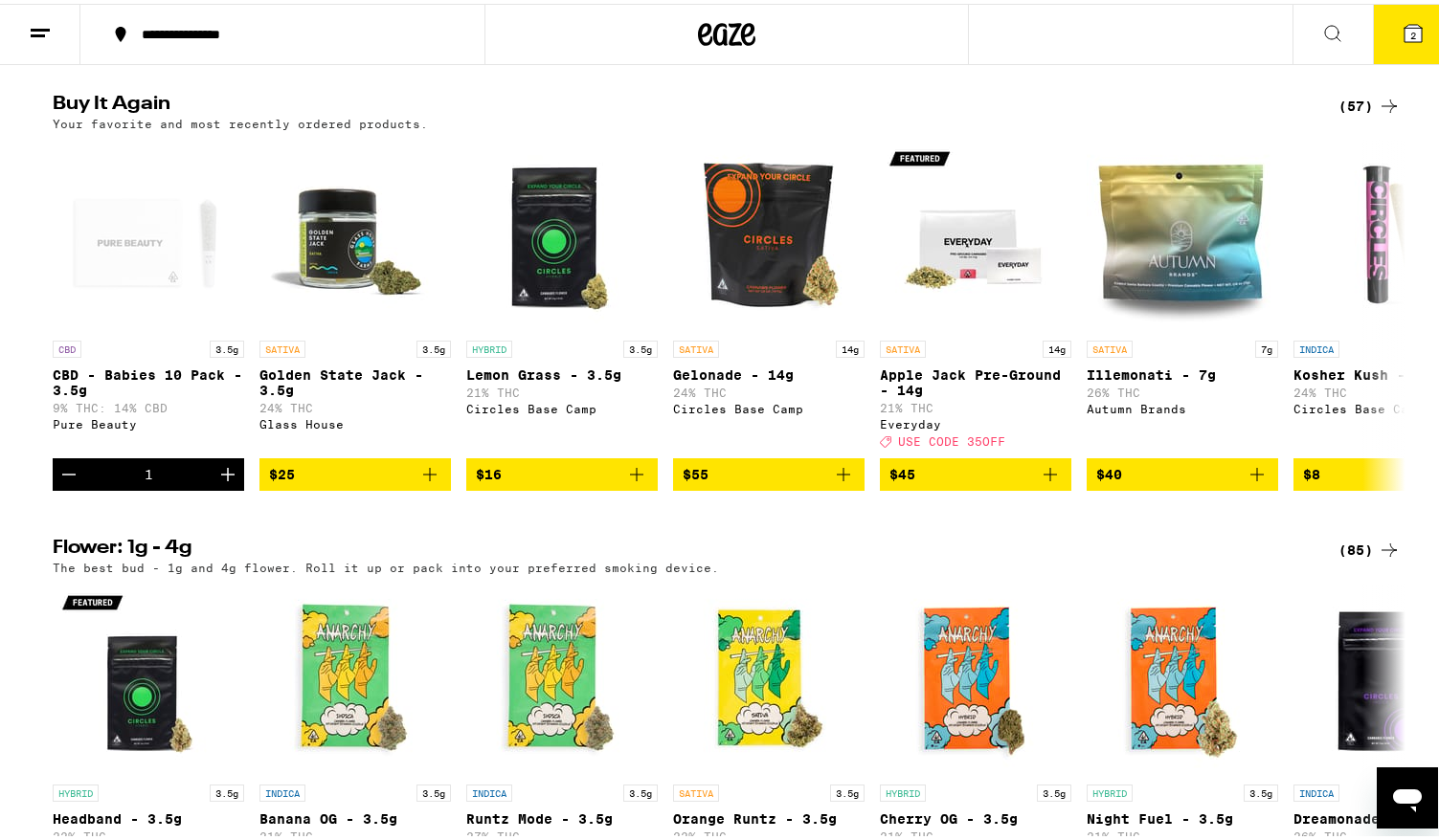
click at [1340, 558] on div "(85)" at bounding box center [1368, 545] width 62 height 23
click at [388, 487] on button "$25" at bounding box center [355, 471] width 192 height 32
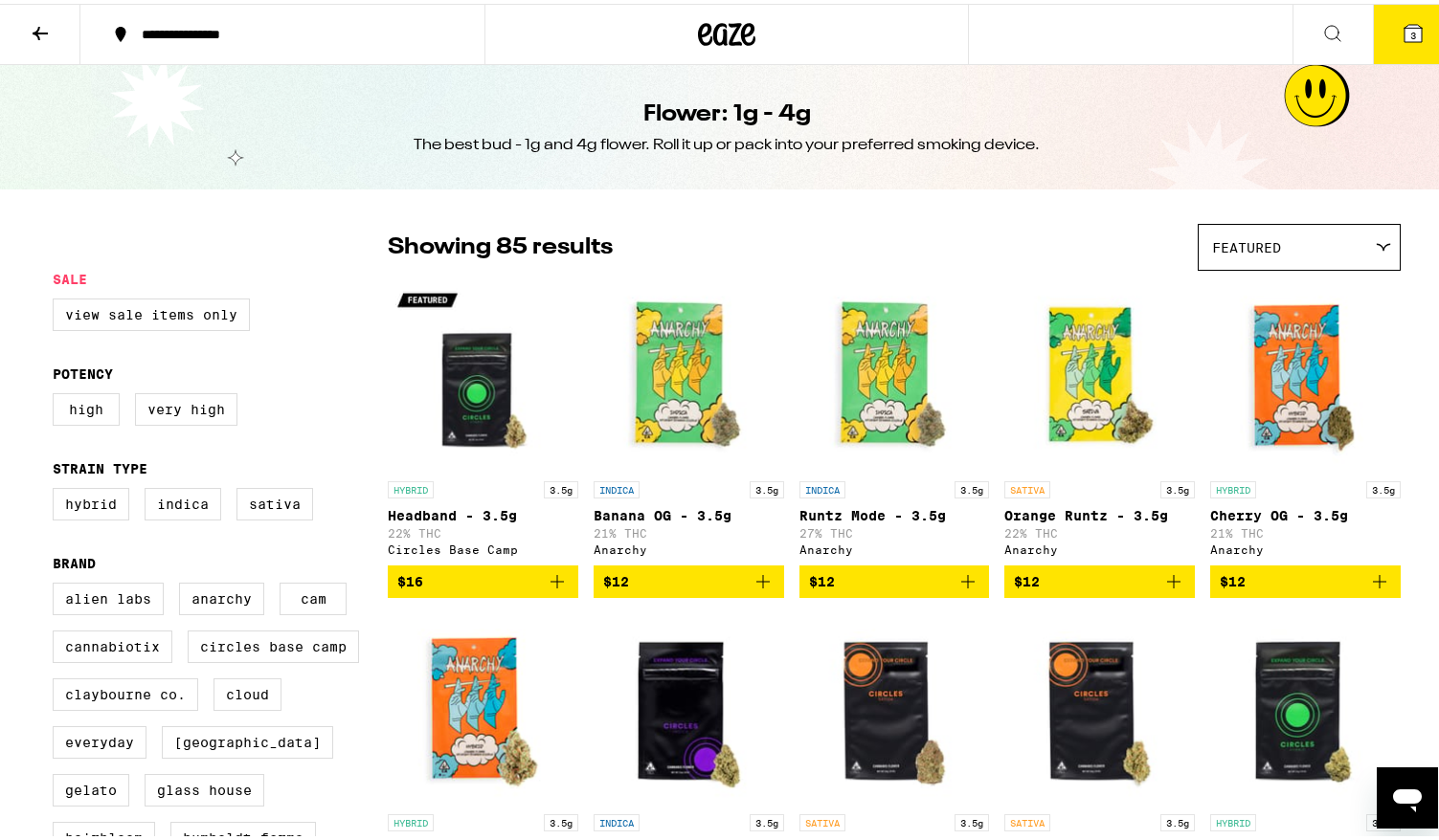
click at [1404, 32] on icon at bounding box center [1412, 29] width 18 height 18
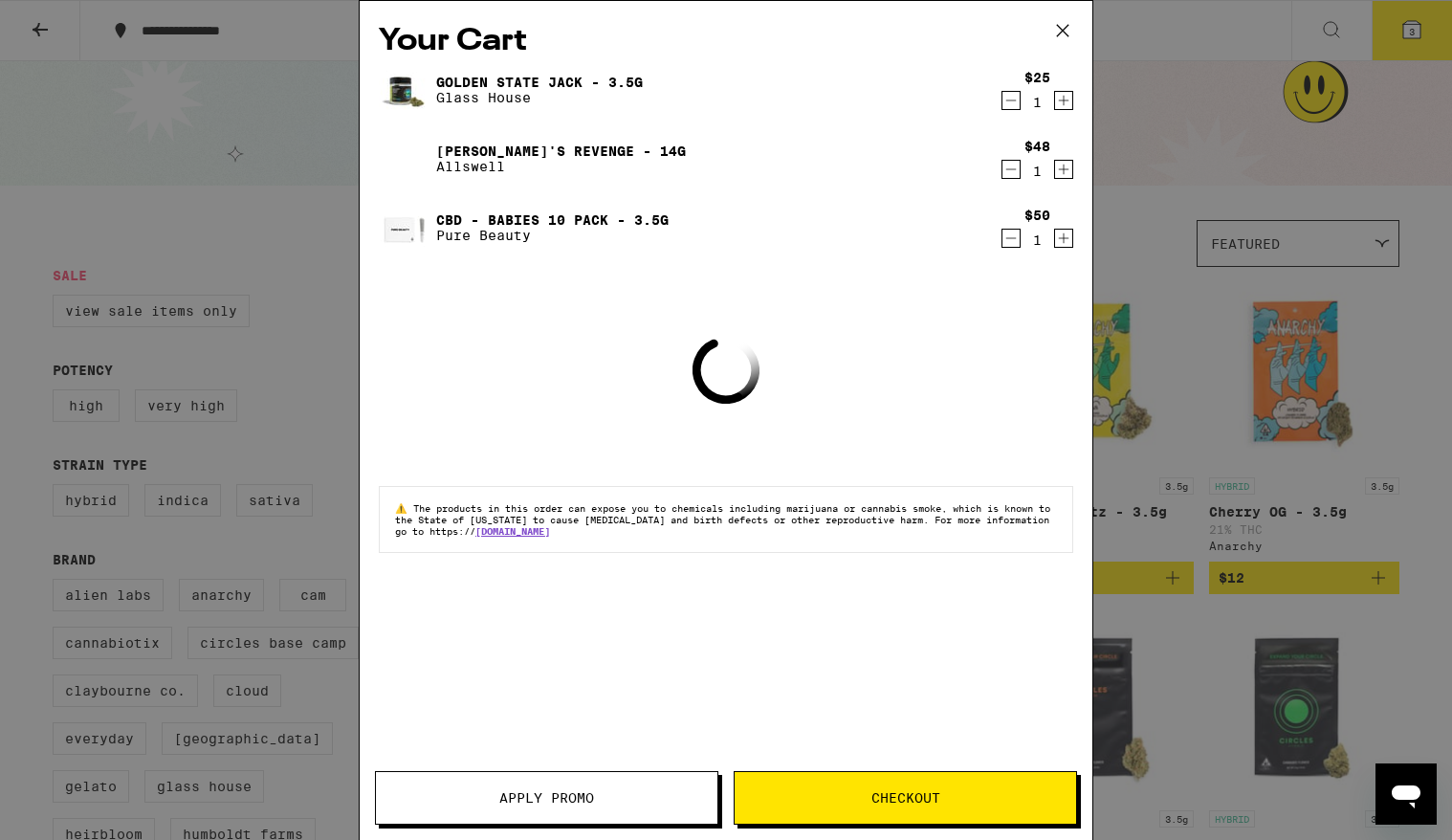
click at [925, 794] on span "Checkout" at bounding box center [906, 798] width 69 height 14
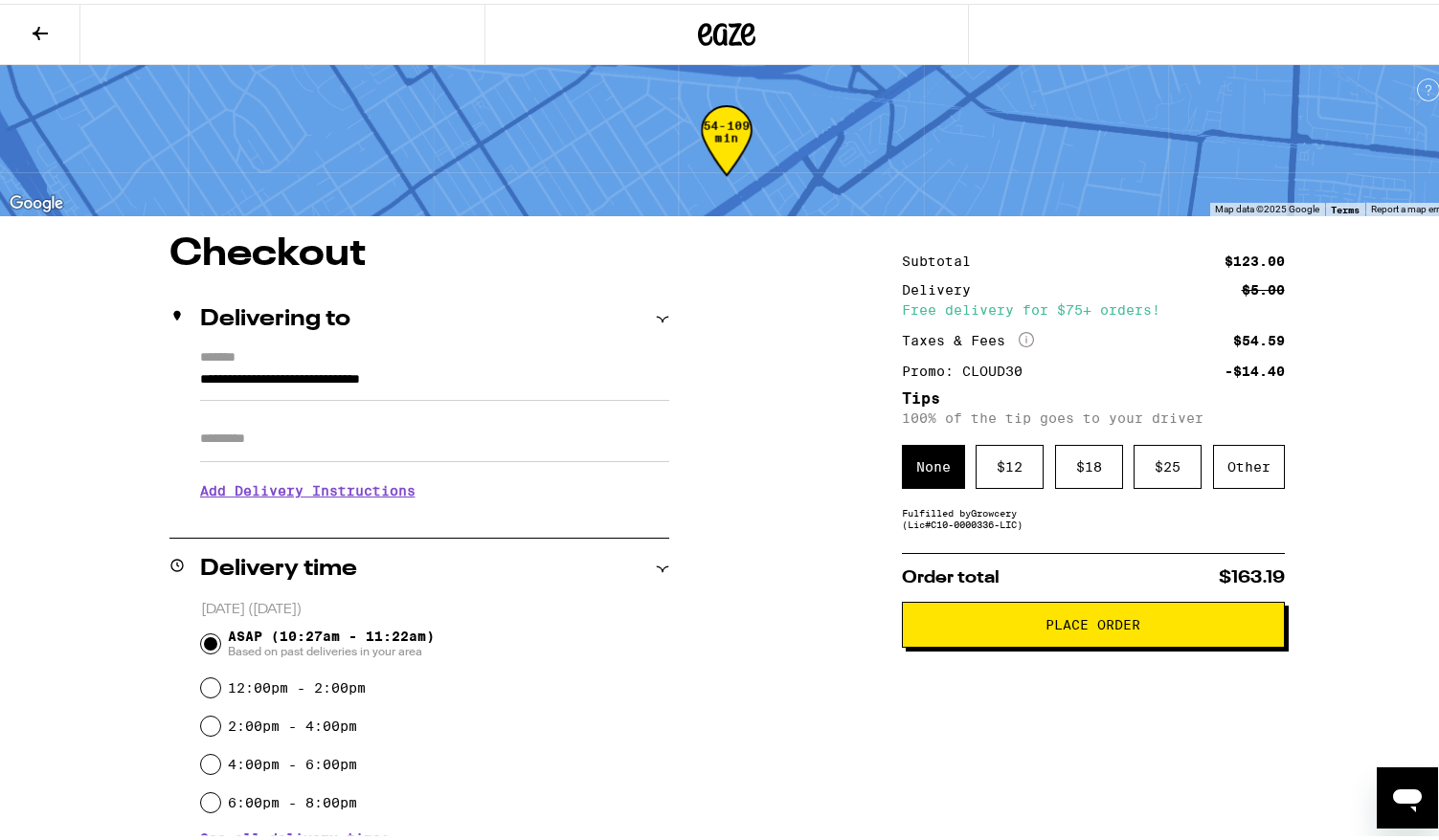
click at [1018, 642] on button "Place Order" at bounding box center [1092, 621] width 382 height 46
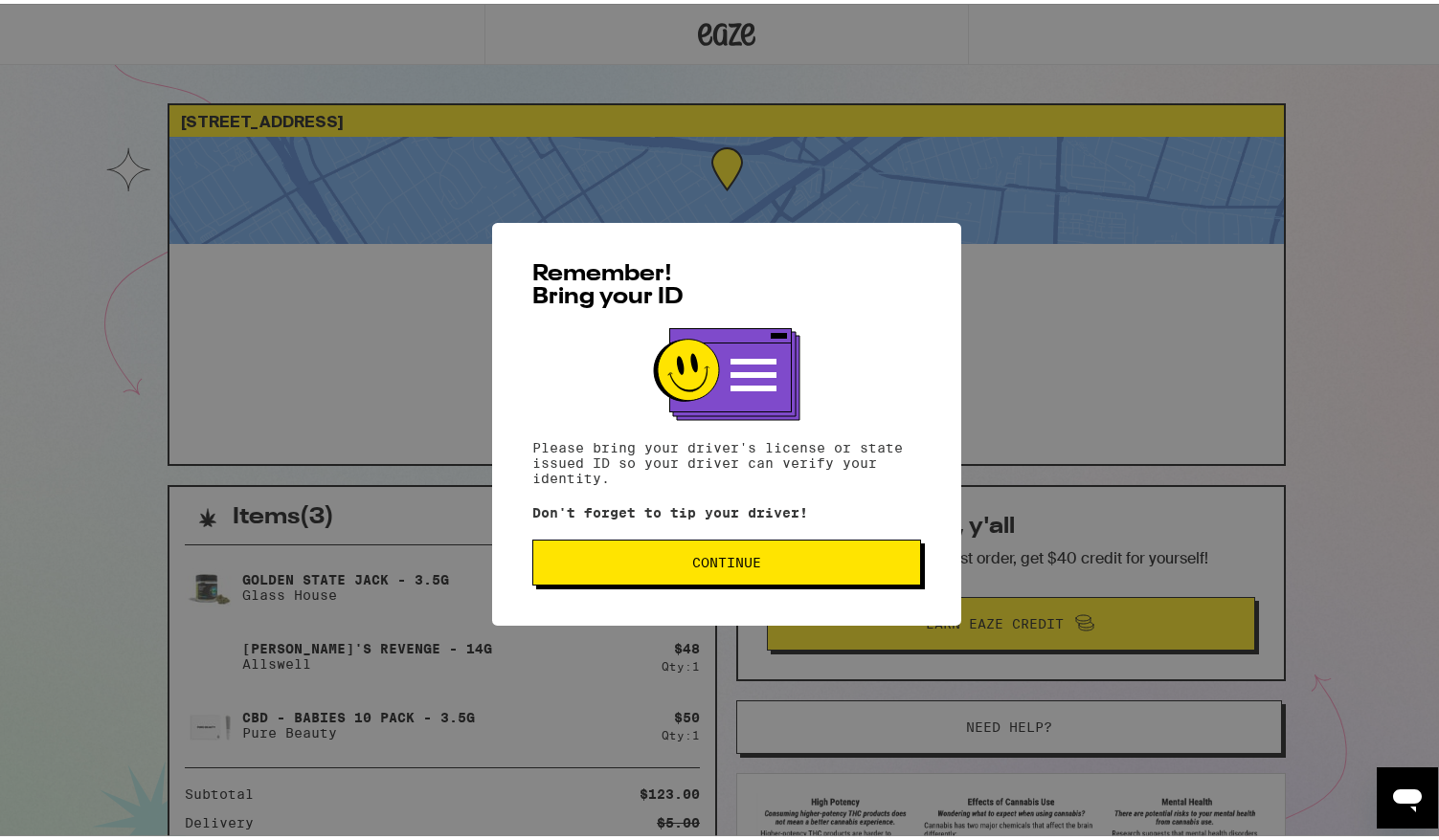
drag, startPoint x: 689, startPoint y: 557, endPoint x: 707, endPoint y: 507, distance: 53.1
click at [692, 557] on span "Continue" at bounding box center [726, 559] width 69 height 14
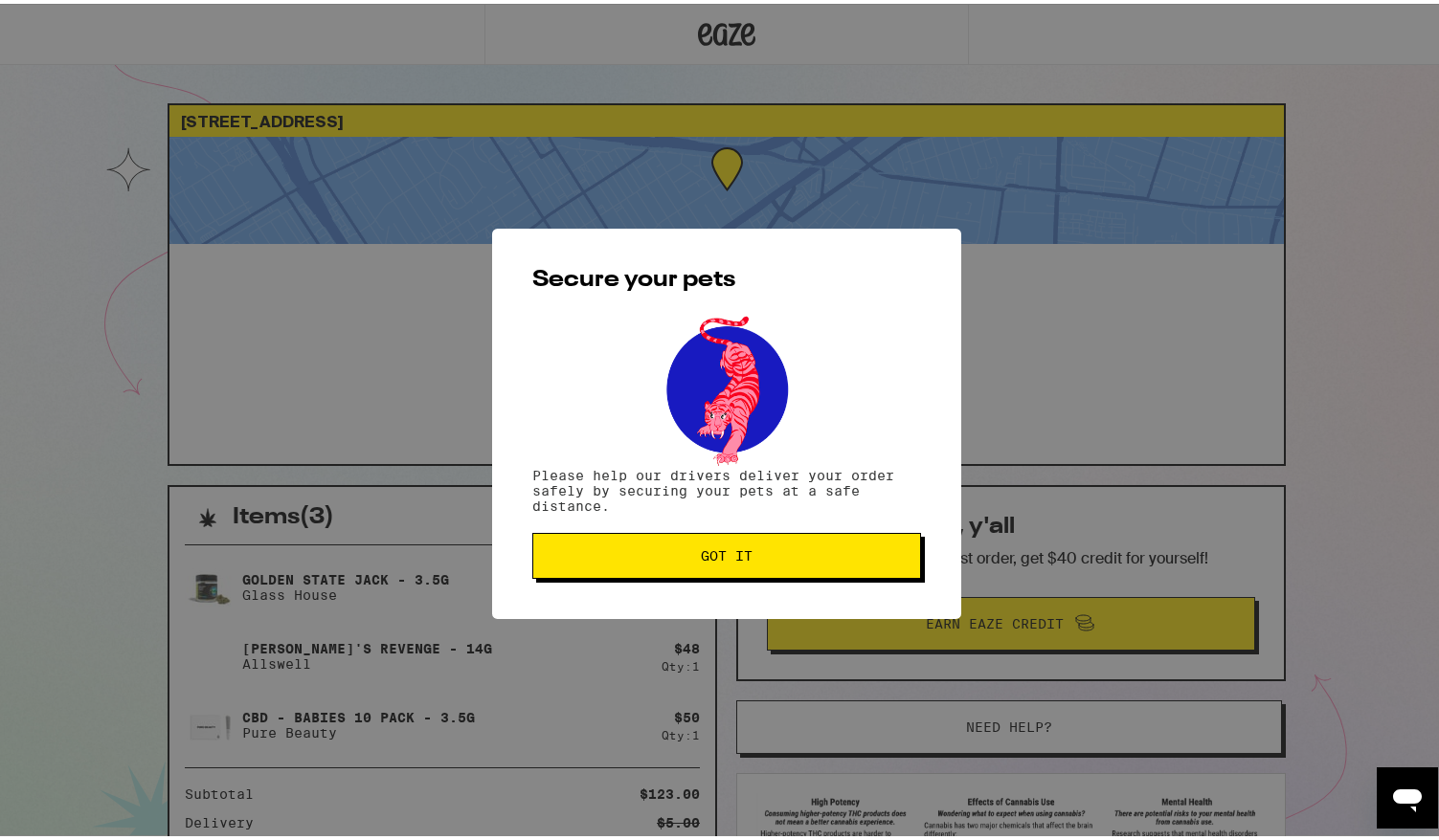
click at [820, 555] on span "Got it" at bounding box center [726, 552] width 356 height 14
